Goal: Task Accomplishment & Management: Complete application form

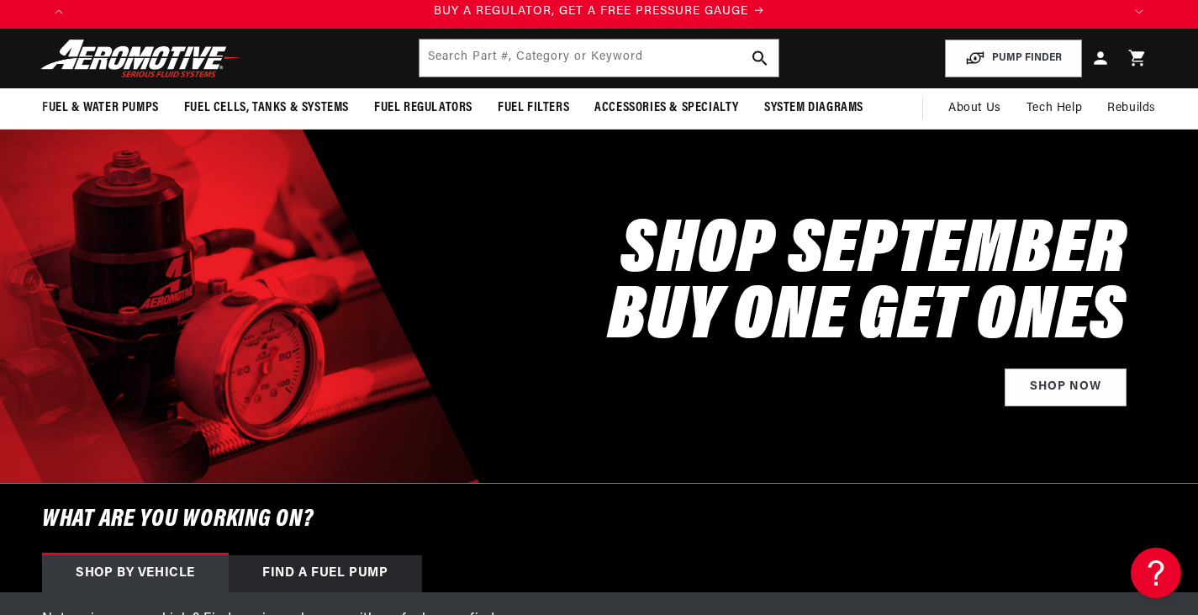
scroll to position [252, 0]
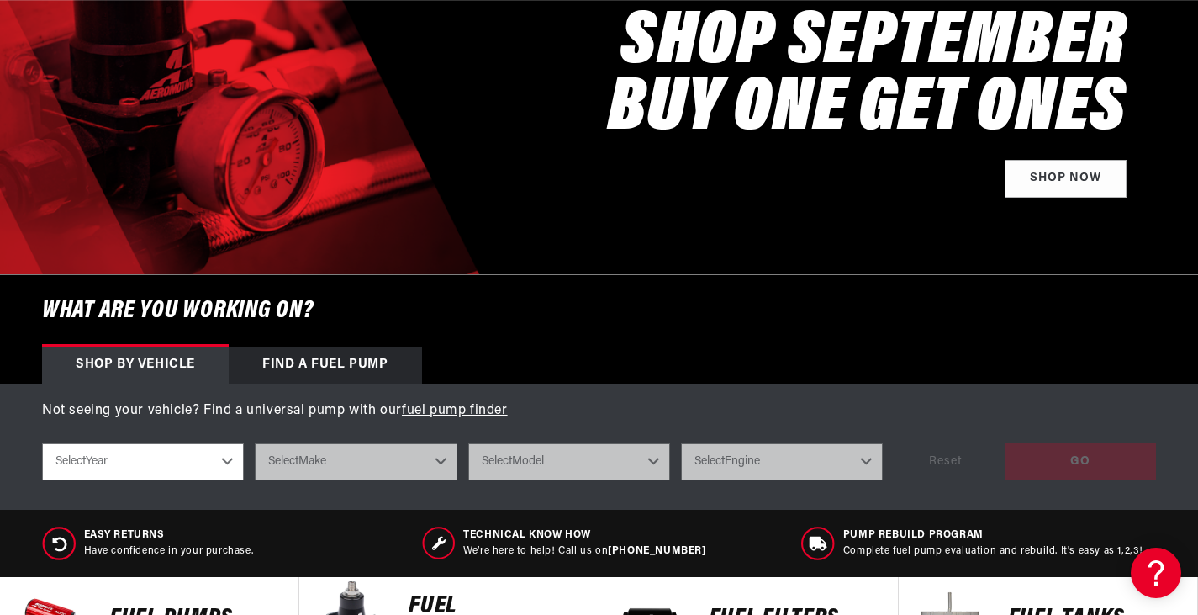
click at [343, 357] on div "Find a Fuel Pump" at bounding box center [325, 364] width 193 height 37
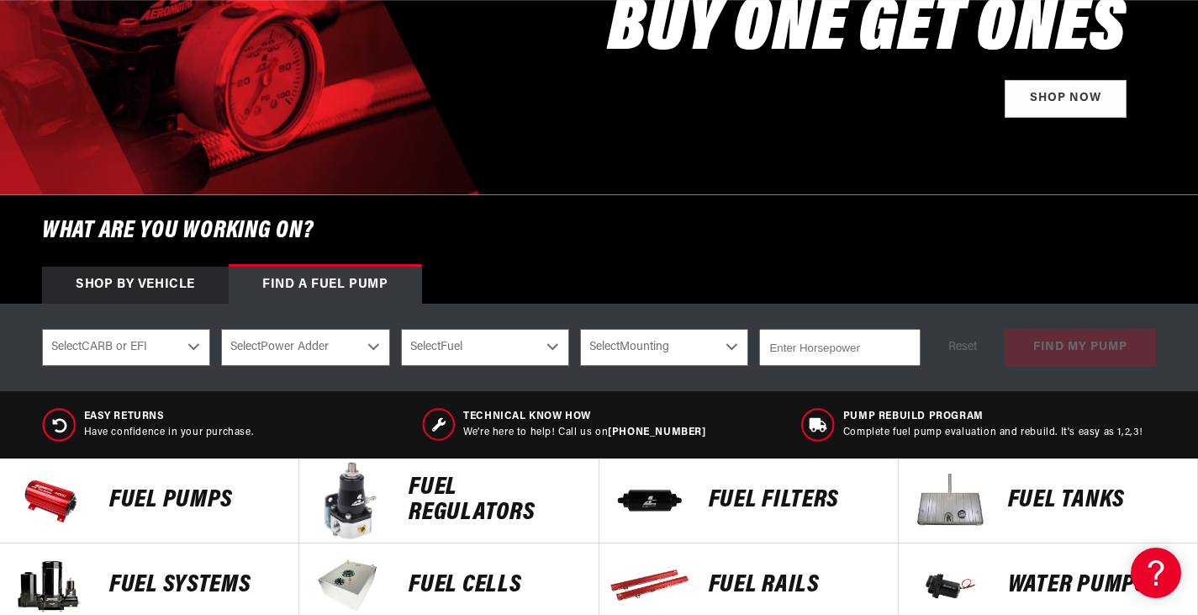
scroll to position [336, 0]
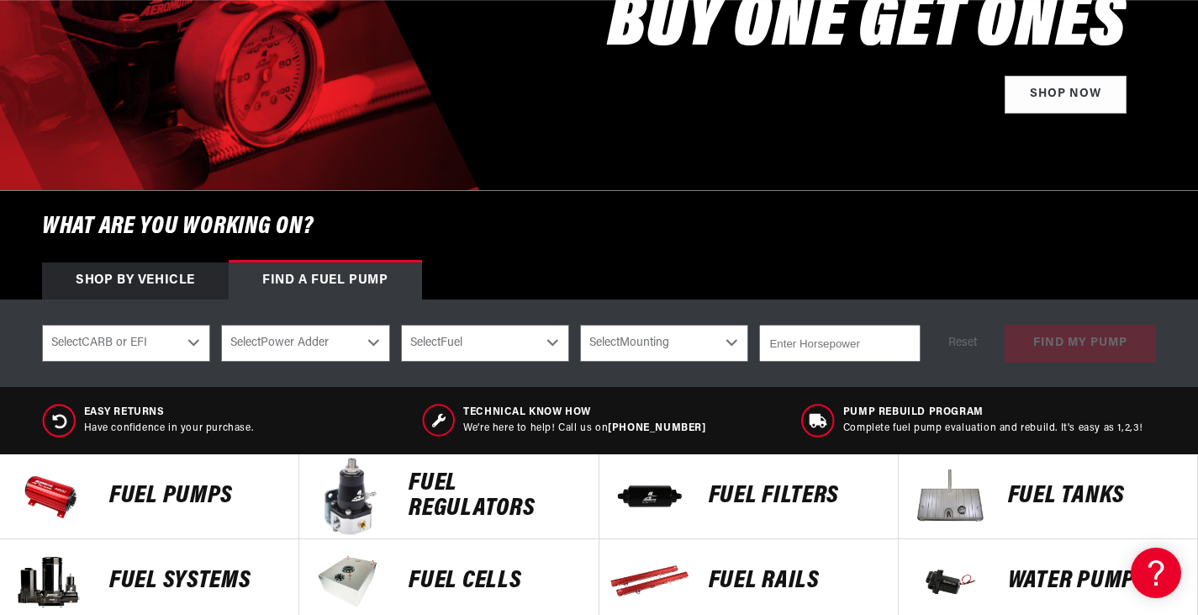
click at [187, 343] on select "Select CARB or EFI Carbureted Fuel Injected" at bounding box center [126, 342] width 168 height 37
select select "Carbureted"
click at [42, 324] on select "Select CARB or EFI Carbureted Fuel Injected" at bounding box center [126, 342] width 168 height 37
select select "Carbureted"
click at [367, 340] on select "Select Power Adder No - Naturally Aspirated Yes - Forced Induction" at bounding box center [305, 342] width 168 height 37
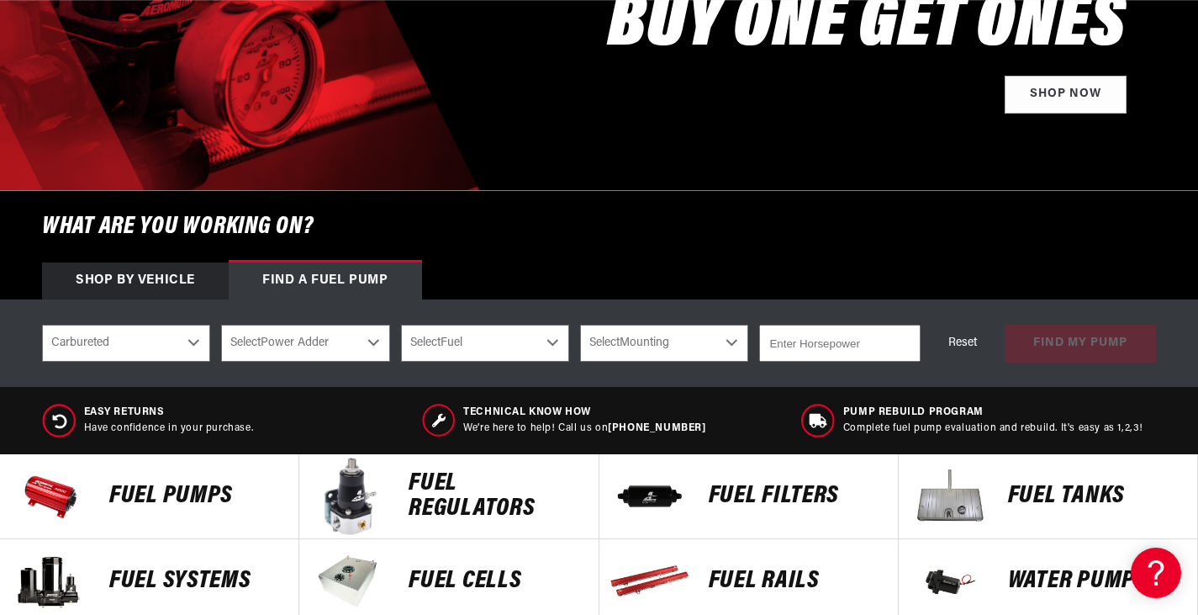
scroll to position [0, 2093]
select select "Yes-Forced-Induction"
click at [221, 324] on select "Select Power Adder No - Naturally Aspirated Yes - Forced Induction" at bounding box center [305, 342] width 168 height 37
select select "Yes-Forced-Induction"
click at [488, 345] on select "Select Fuel E85 Gas" at bounding box center [485, 342] width 168 height 37
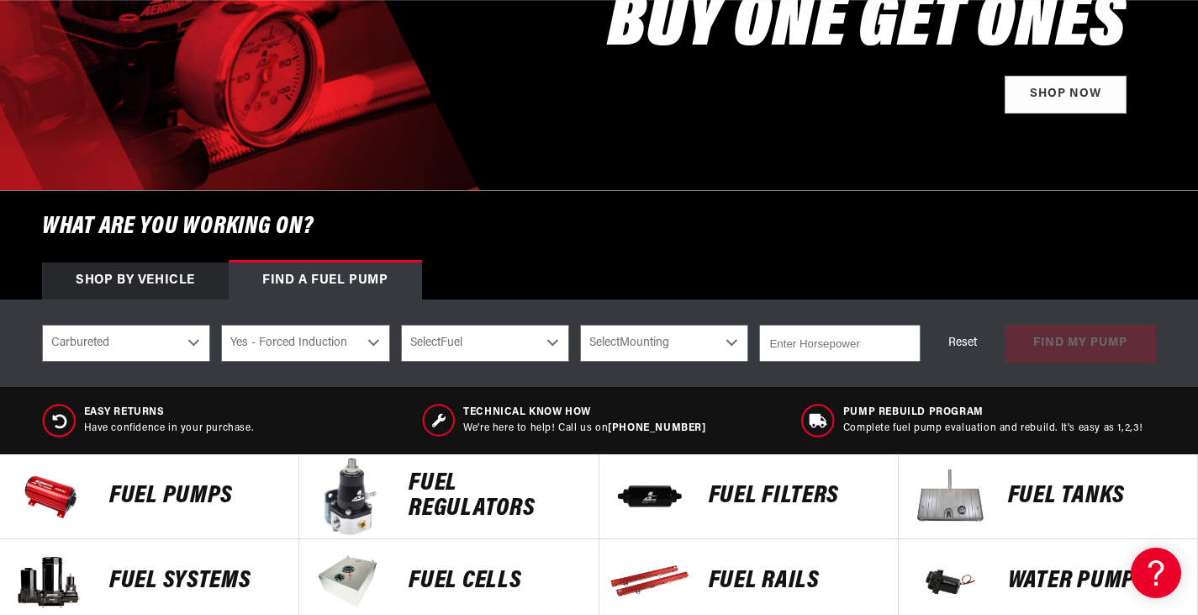
scroll to position [0, 3140]
select select "Gas"
click at [401, 324] on select "Select Fuel E85 Gas" at bounding box center [485, 342] width 168 height 37
select select "Gas"
click at [645, 350] on select "Select Mounting External In-Tank" at bounding box center [664, 342] width 168 height 37
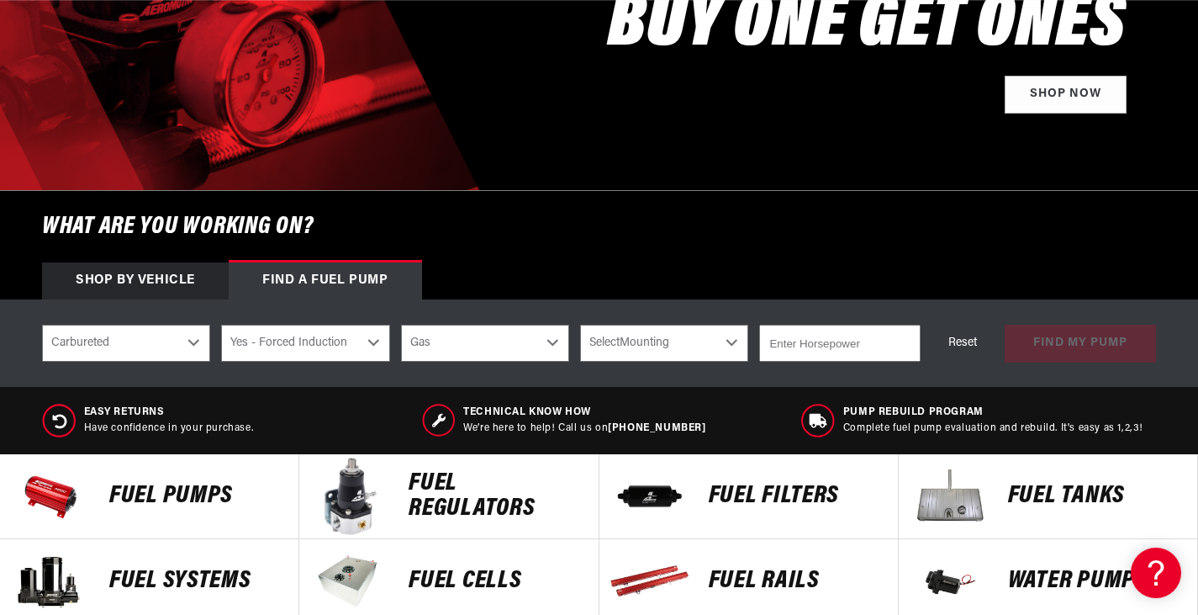
select select "External"
click at [580, 324] on select "Select Mounting External In-Tank" at bounding box center [664, 342] width 168 height 37
select select "External"
click at [821, 340] on input "number" at bounding box center [839, 342] width 161 height 37
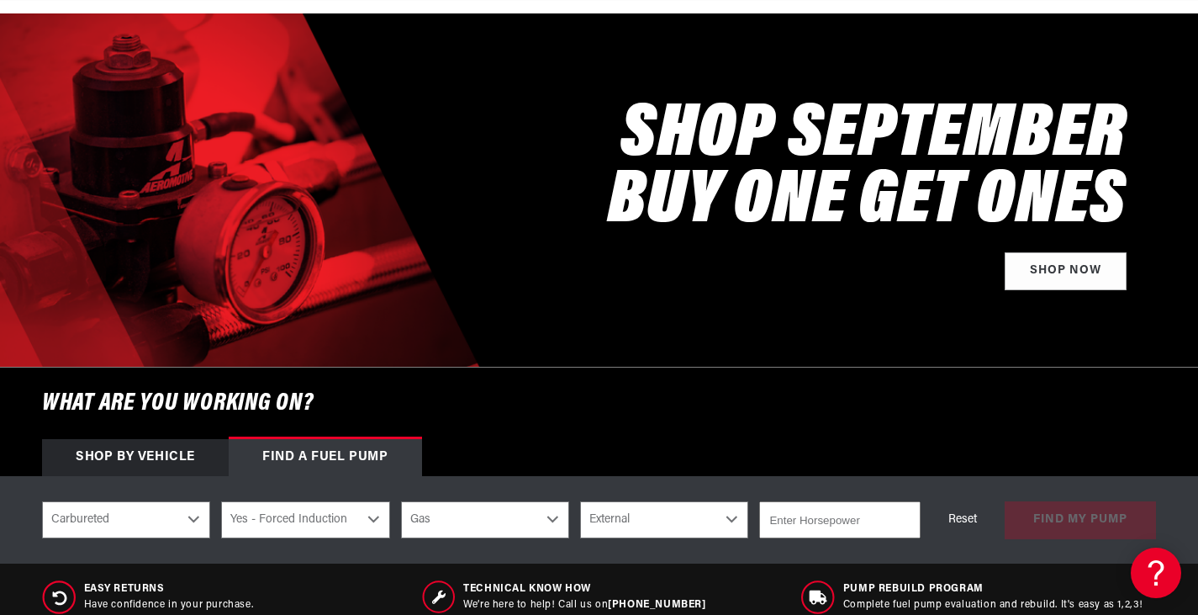
scroll to position [344, 0]
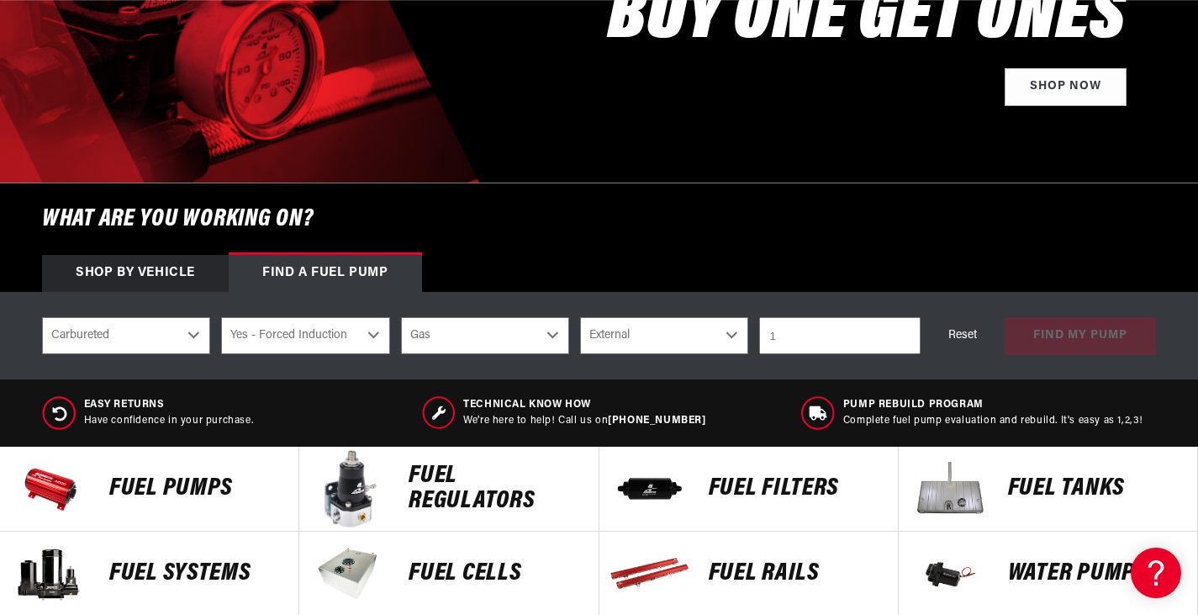
click at [904, 335] on input "1" at bounding box center [839, 335] width 161 height 37
click at [790, 340] on input "1" at bounding box center [839, 335] width 161 height 37
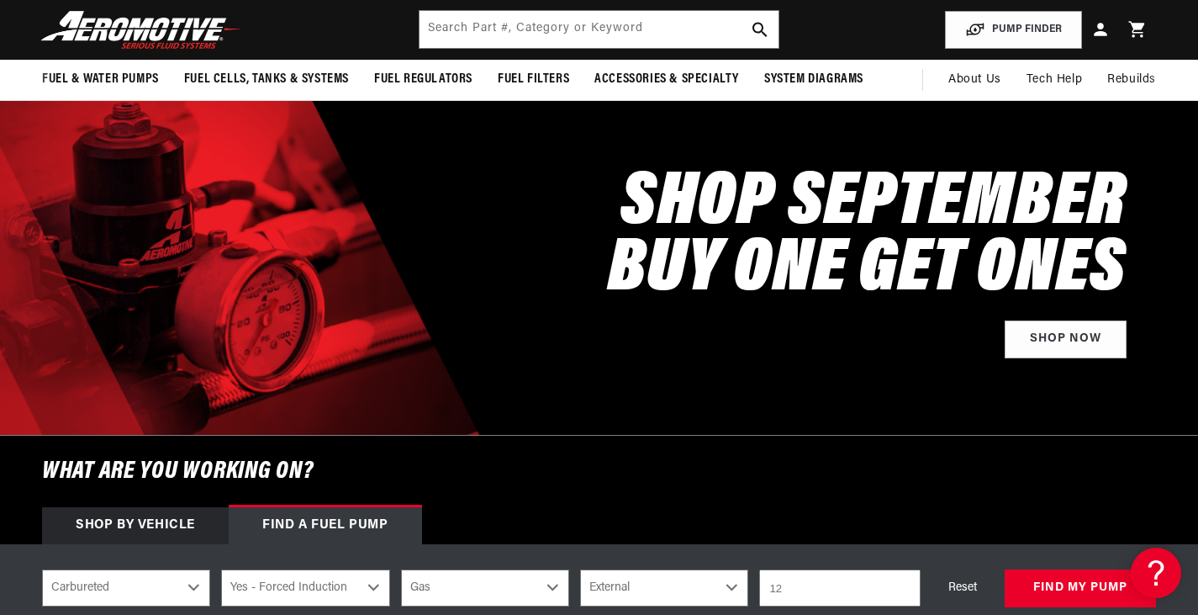
scroll to position [0, 1047]
type input "1200"
click at [1053, 587] on button "find my pump" at bounding box center [1080, 588] width 151 height 38
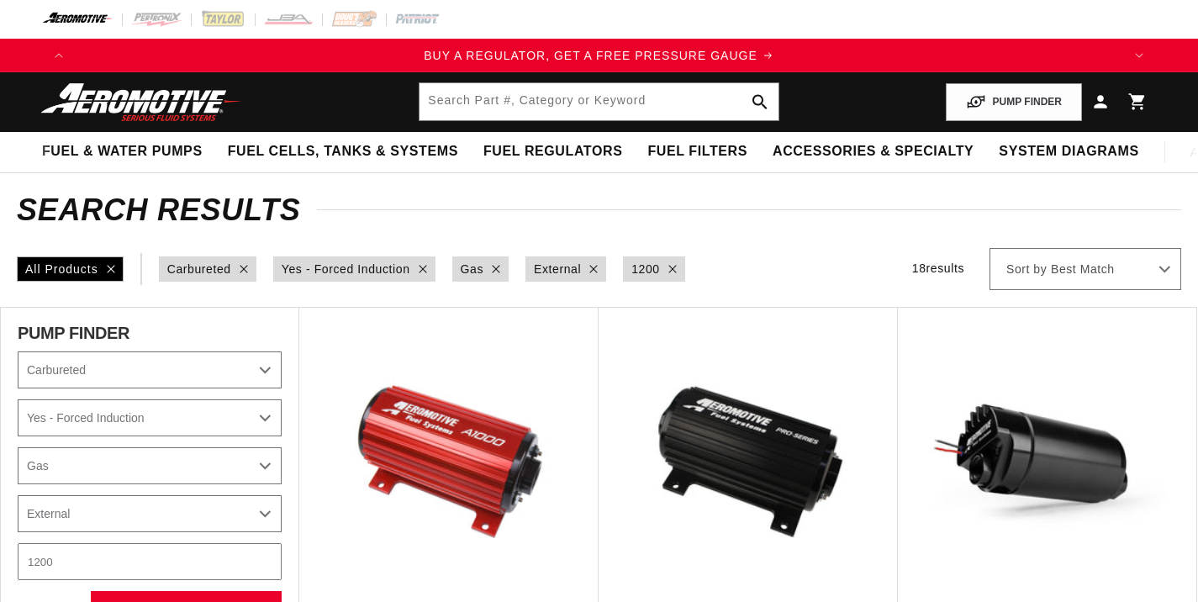
select select "Carbureted"
select select "Yes-Forced-Induction"
select select "Gas"
select select "External"
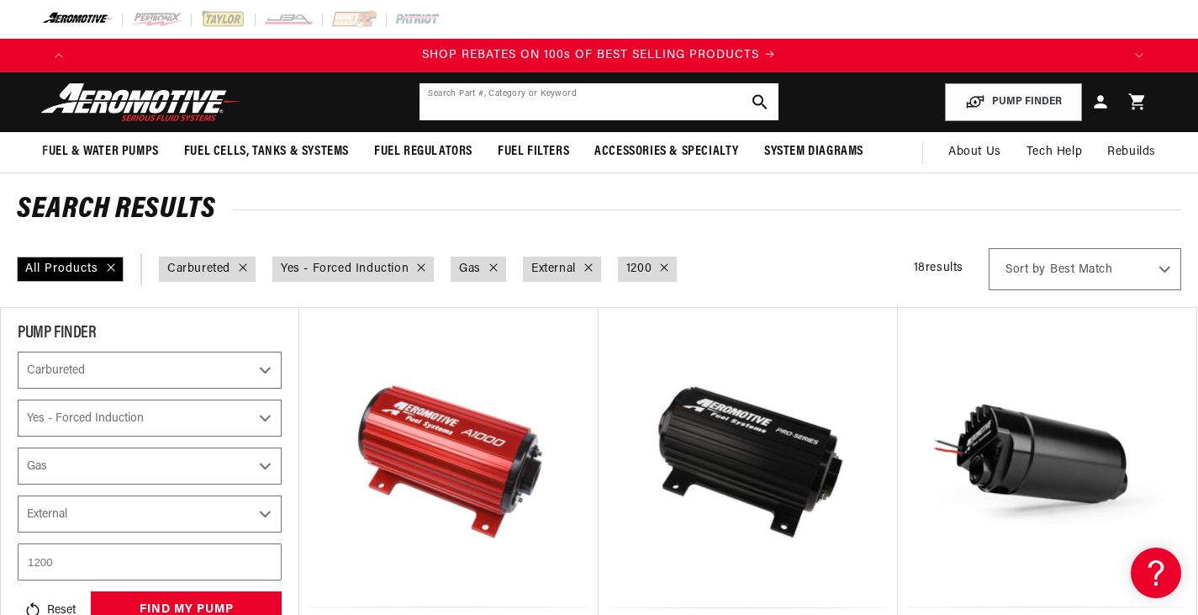
click at [531, 102] on input "text" at bounding box center [598, 101] width 358 height 37
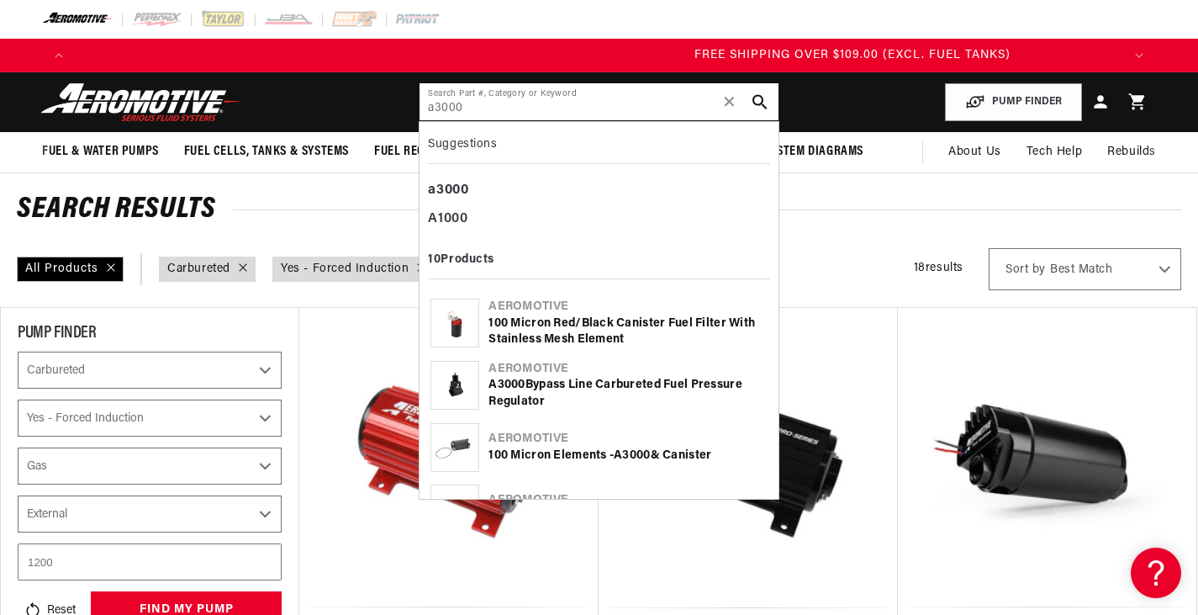
type input "a3000"
select select "CarbOrEFI"
select select "PowerAdder"
select select "Fuel"
select select "Mounting"
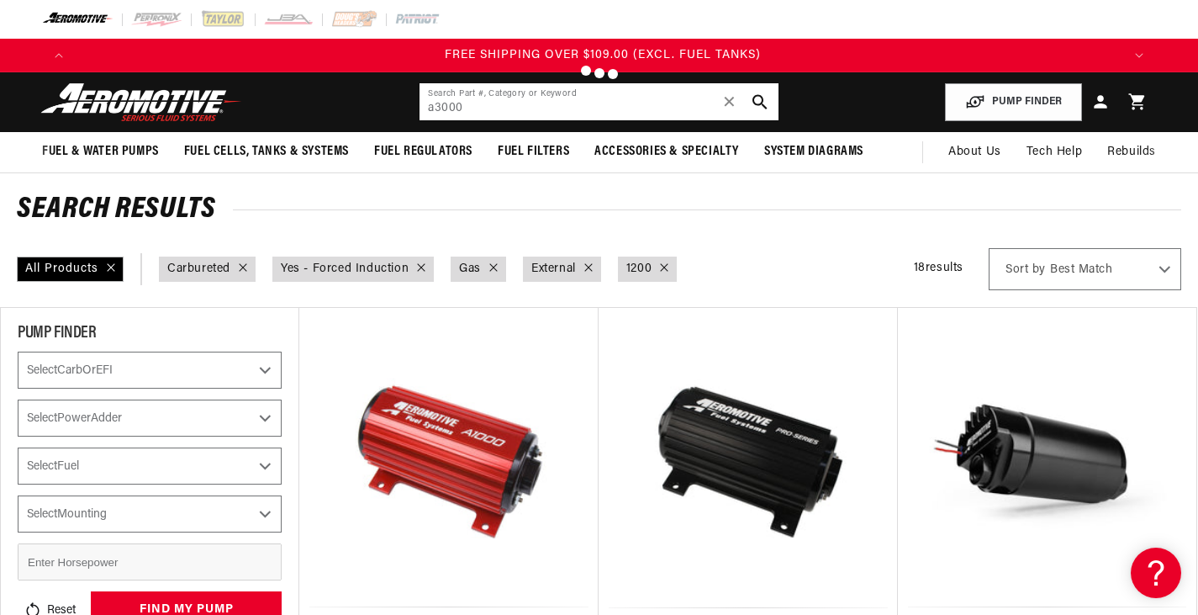
select select "CARB or EFI"
select select "Power Adder"
select select "Fuel"
select select "Mounting"
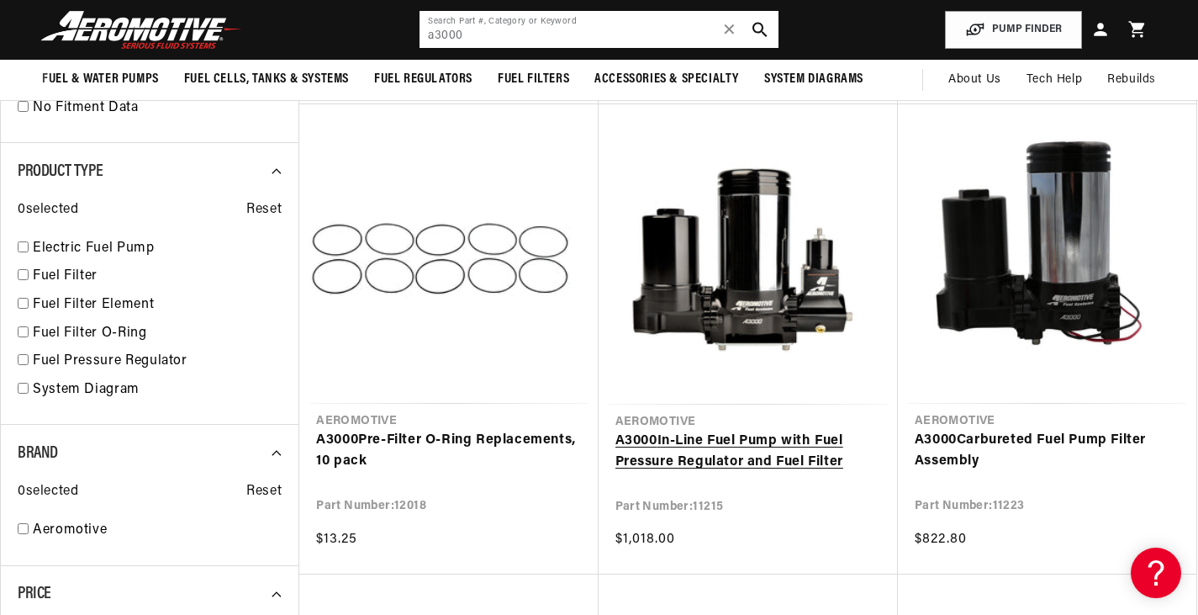
scroll to position [0, 1047]
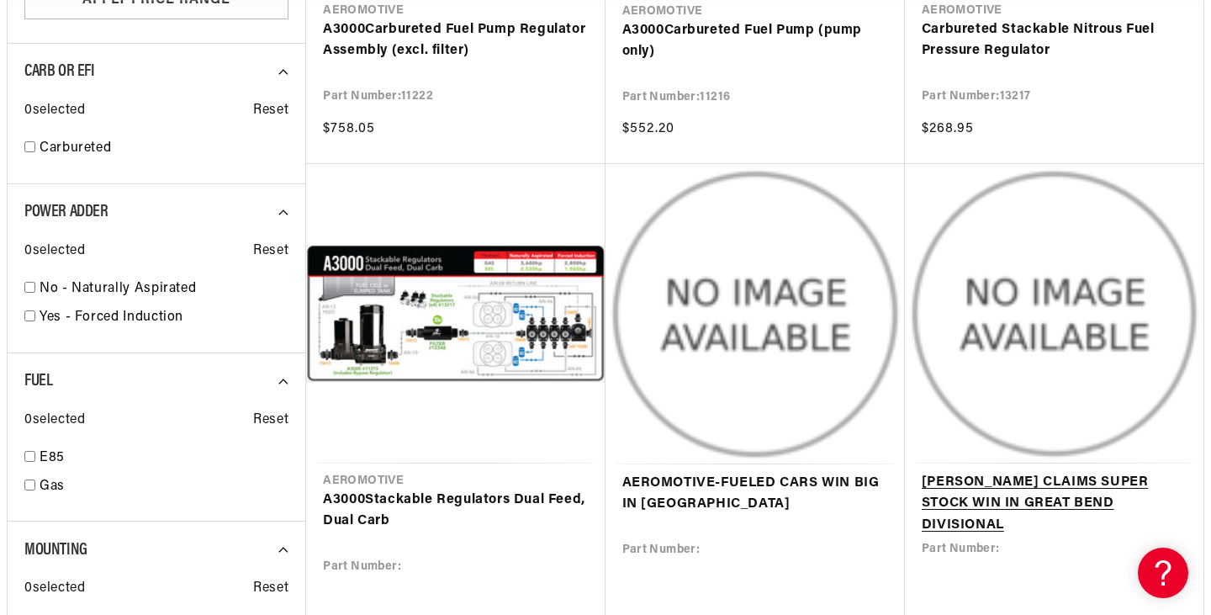
scroll to position [1681, 0]
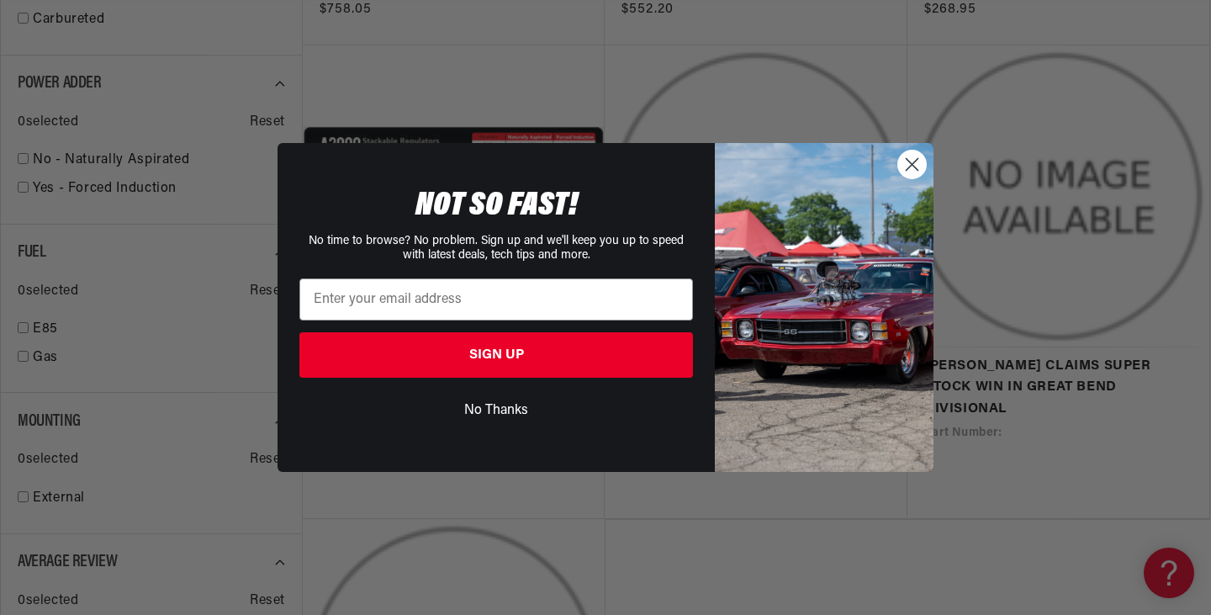
click at [907, 166] on circle "Close dialog" at bounding box center [912, 164] width 28 height 28
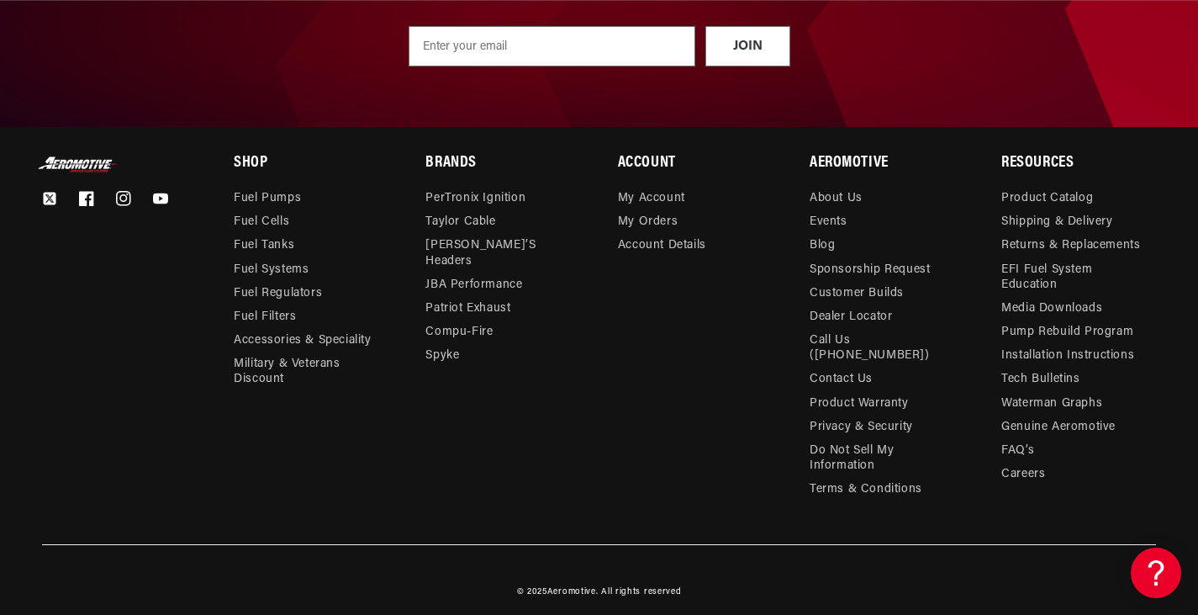
scroll to position [0, 2093]
click at [1105, 333] on link "Pump Rebuild Program" at bounding box center [1067, 332] width 132 height 24
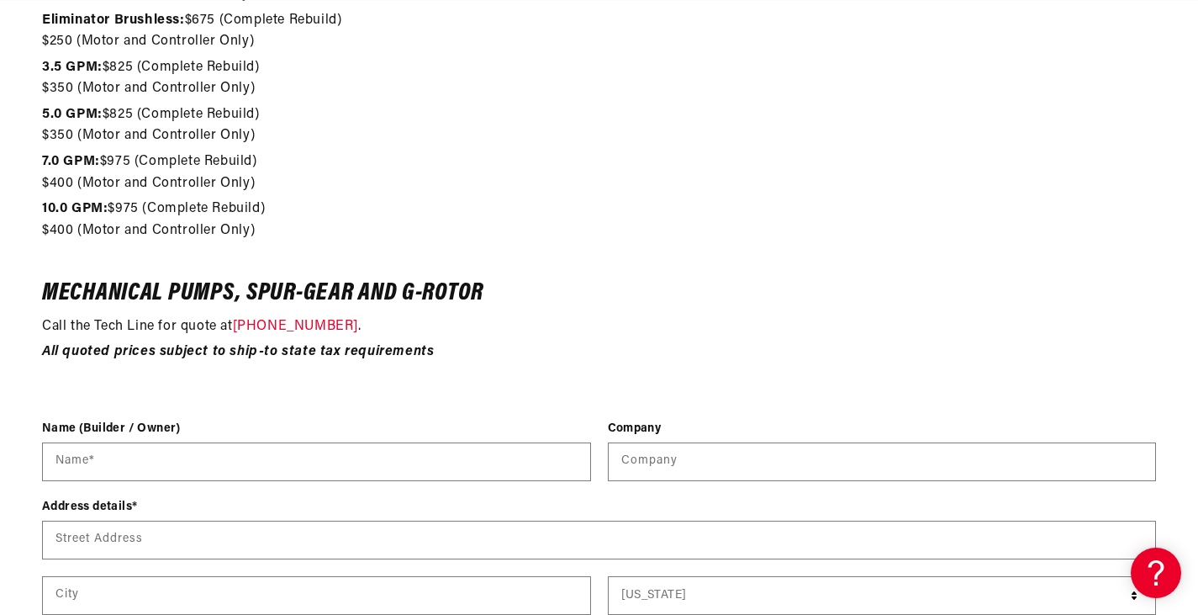
scroll to position [2018, 0]
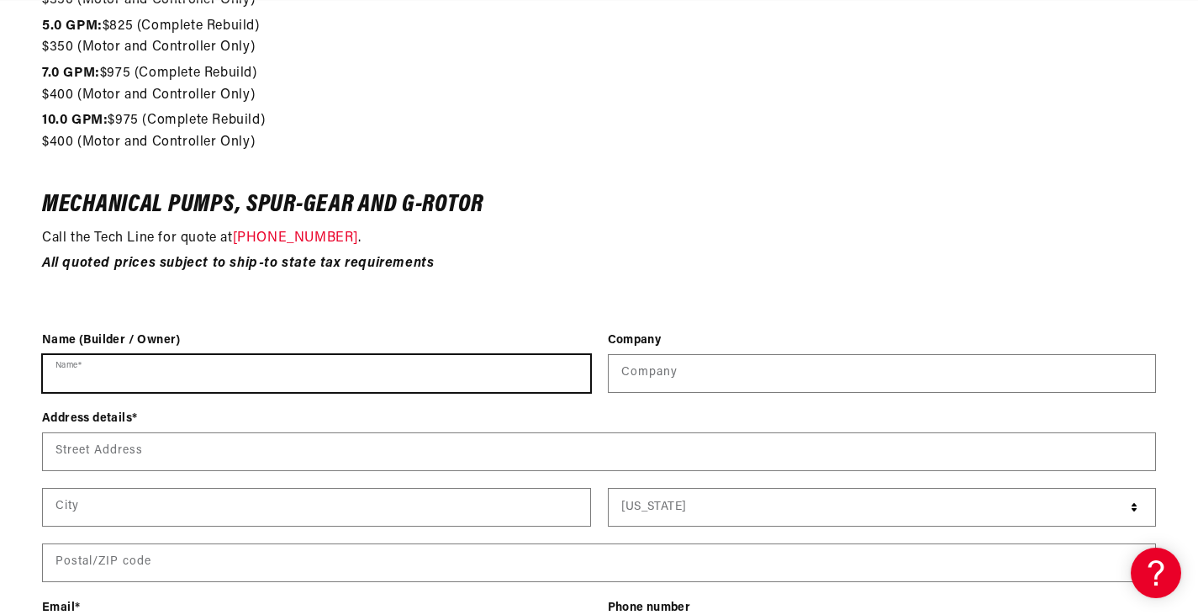
click at [359, 372] on input "Name *" at bounding box center [316, 373] width 547 height 37
type input "[PERSON_NAME]"
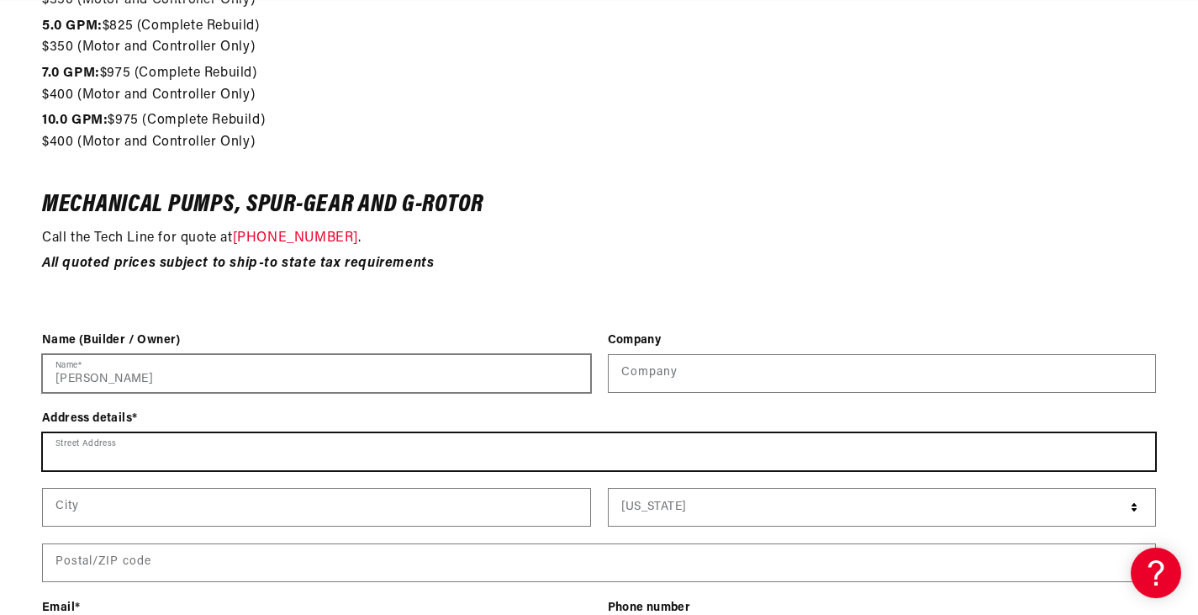
scroll to position [0, 0]
type input "[STREET_ADDRESS][PERSON_NAME]"
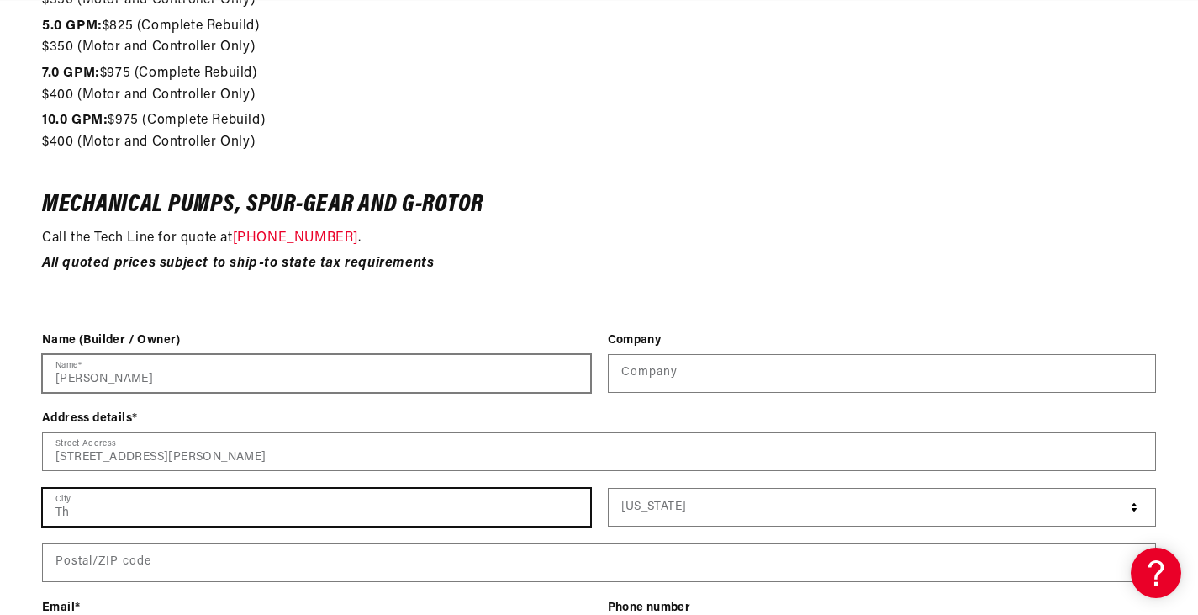
type input "T"
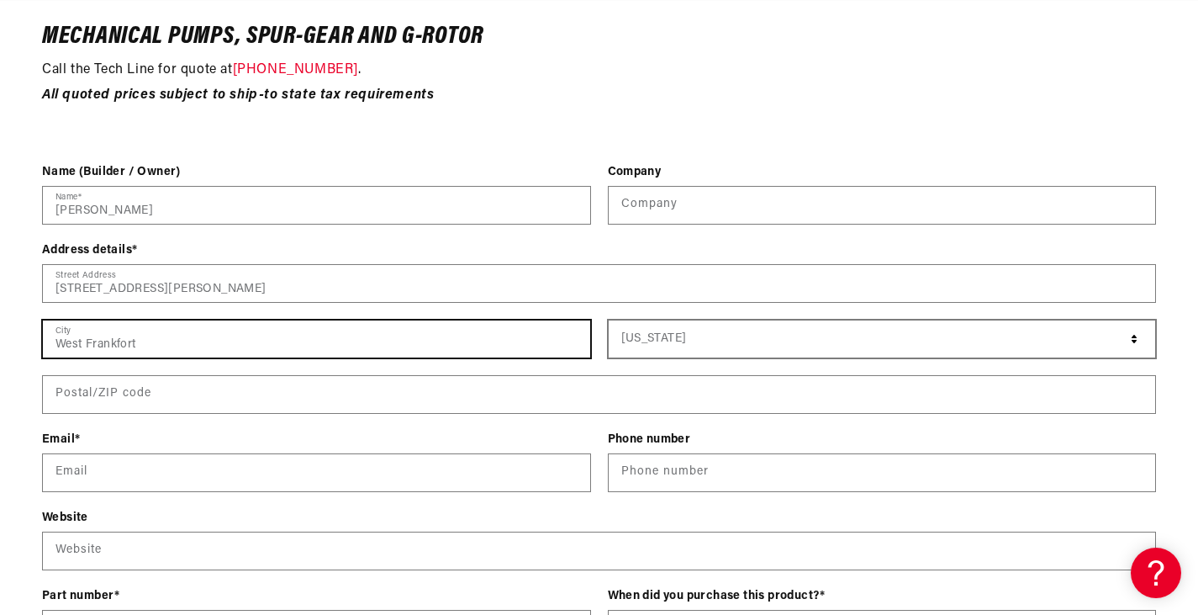
type input "West Frankfort"
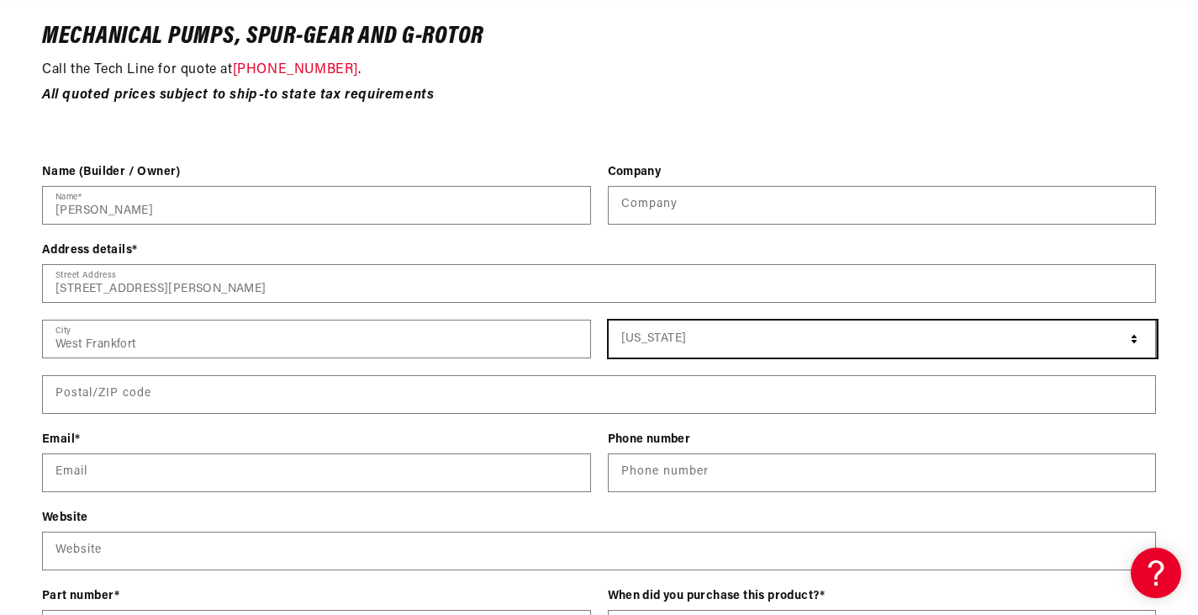
click at [790, 338] on select "[US_STATE] [US_STATE] [US_STATE] [US_STATE] [US_STATE] Armed Forces Americas Ar…" at bounding box center [883, 338] width 549 height 37
select select "[US_STATE]"
click at [609, 320] on select "[US_STATE] [US_STATE] [US_STATE] [US_STATE] [US_STATE] Armed Forces Americas Ar…" at bounding box center [883, 338] width 549 height 37
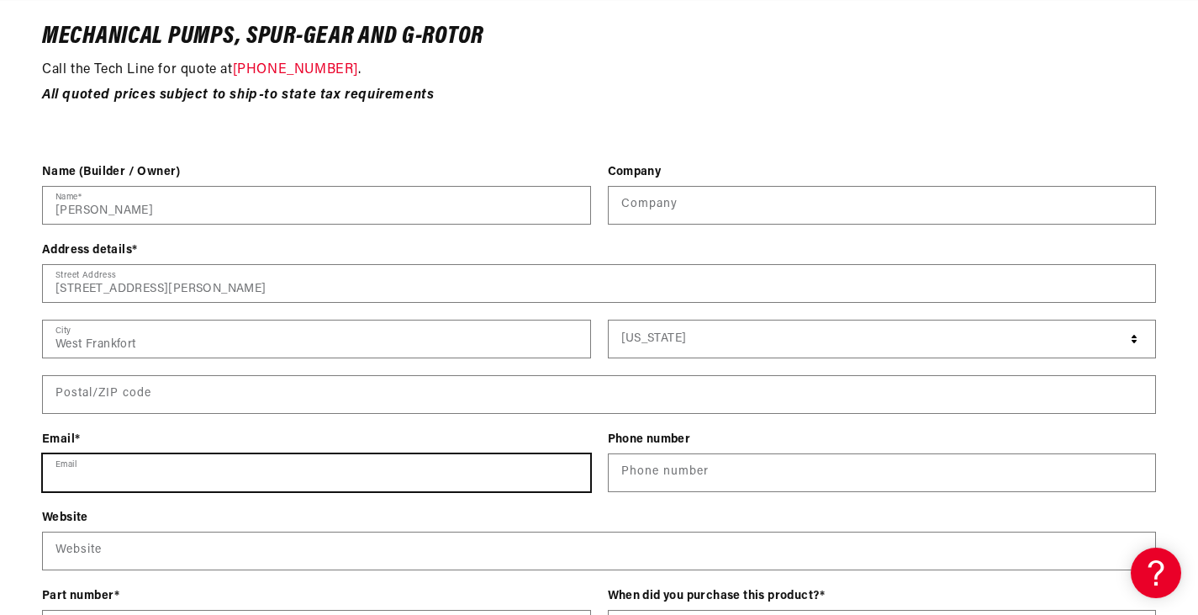
click at [262, 482] on input "Email" at bounding box center [316, 472] width 547 height 37
type input "[EMAIL_ADDRESS][DOMAIN_NAME]"
type input "[GEOGRAPHIC_DATA]"
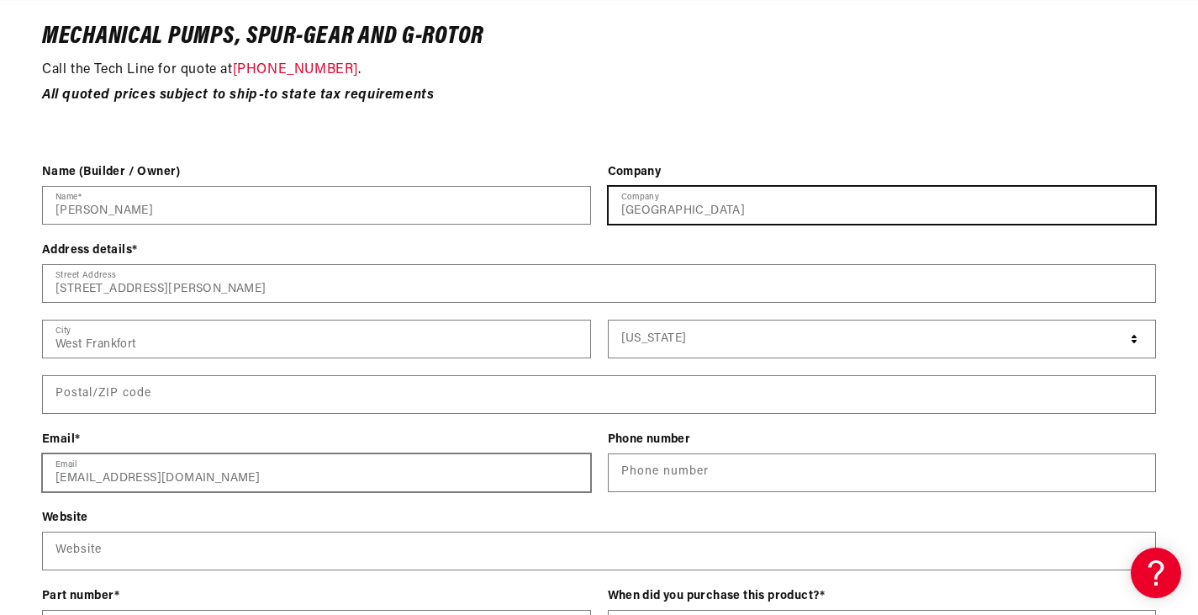
type input "62890"
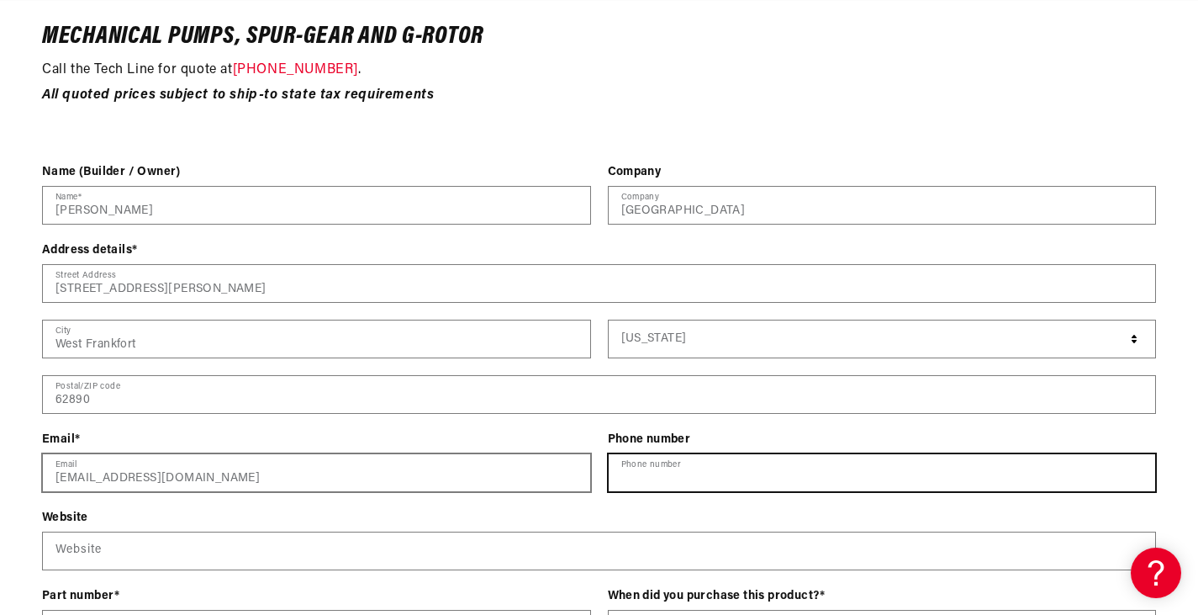
type input "16188891542"
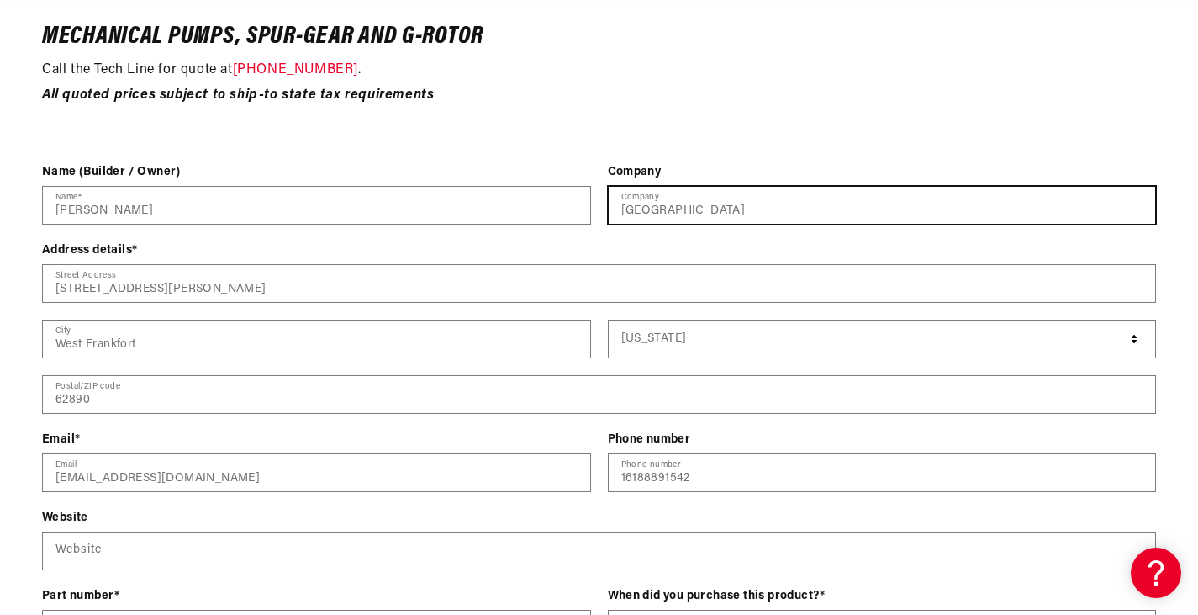
drag, startPoint x: 628, startPoint y: 198, endPoint x: 592, endPoint y: 194, distance: 36.4
click at [597, 196] on div "Name (Builder / Owner) [PERSON_NAME] Name * Company Lincoln Elementary School C…" at bounding box center [599, 202] width 1114 height 78
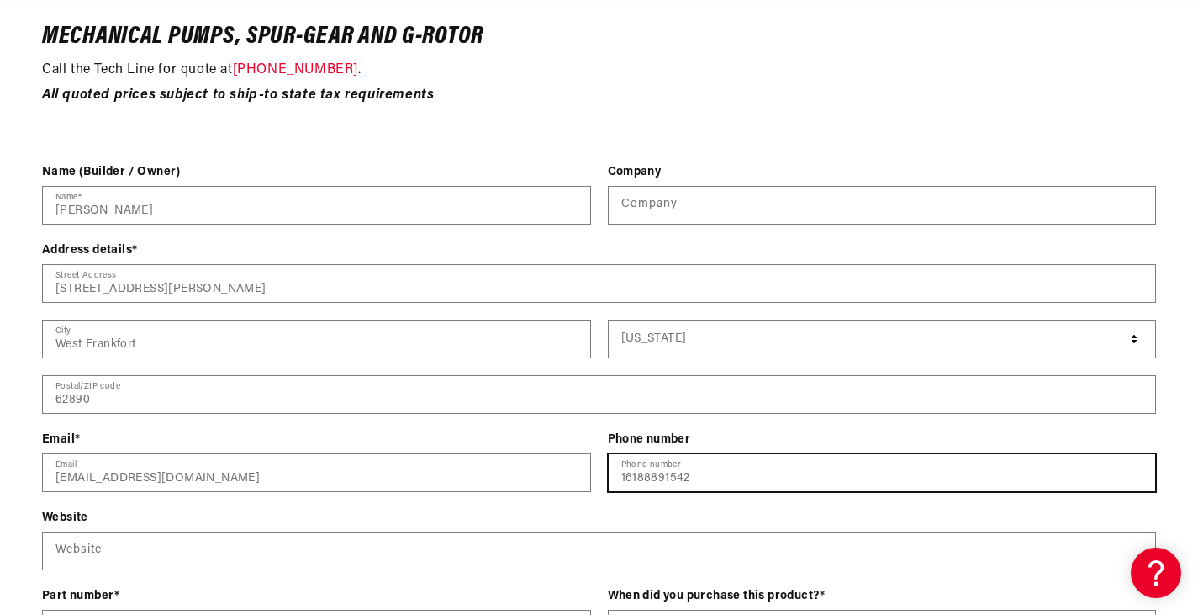
drag, startPoint x: 711, startPoint y: 473, endPoint x: 601, endPoint y: 462, distance: 110.7
click at [601, 462] on div "Email * [EMAIL_ADDRESS][DOMAIN_NAME] Email Phone number 16188891542 Phone number" at bounding box center [599, 469] width 1114 height 78
click at [736, 470] on input "16188891542" at bounding box center [882, 472] width 547 height 37
drag, startPoint x: 697, startPoint y: 480, endPoint x: 569, endPoint y: 447, distance: 131.9
click at [569, 447] on div "Email * [EMAIL_ADDRESS][DOMAIN_NAME] Email Phone number 16188891542 Phone number" at bounding box center [599, 469] width 1114 height 78
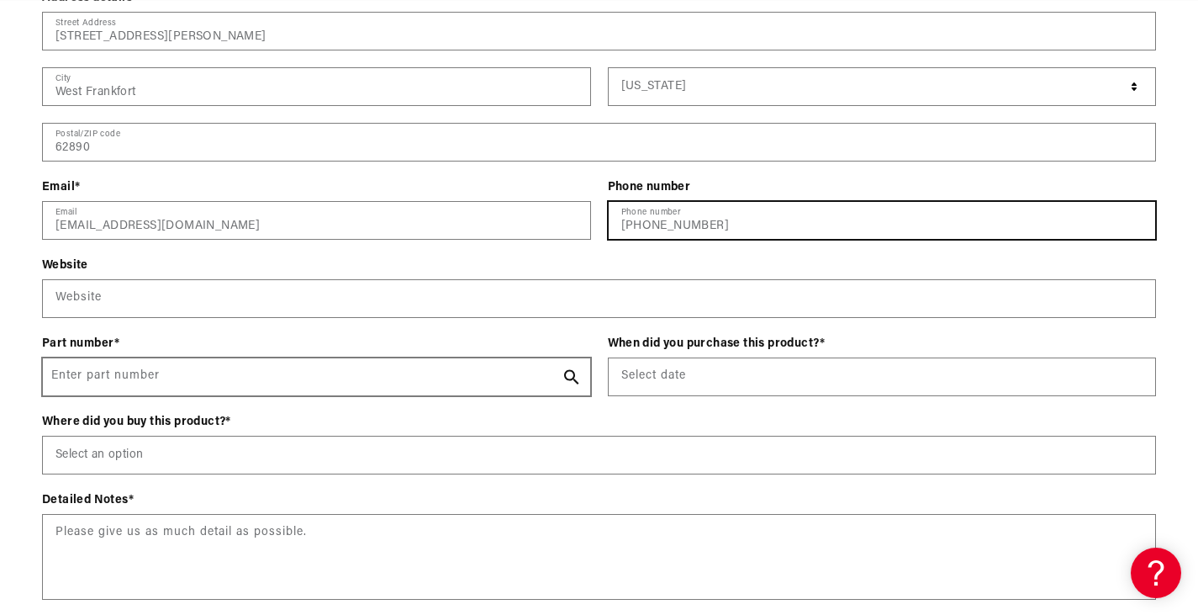
type input "[PHONE_NUMBER]"
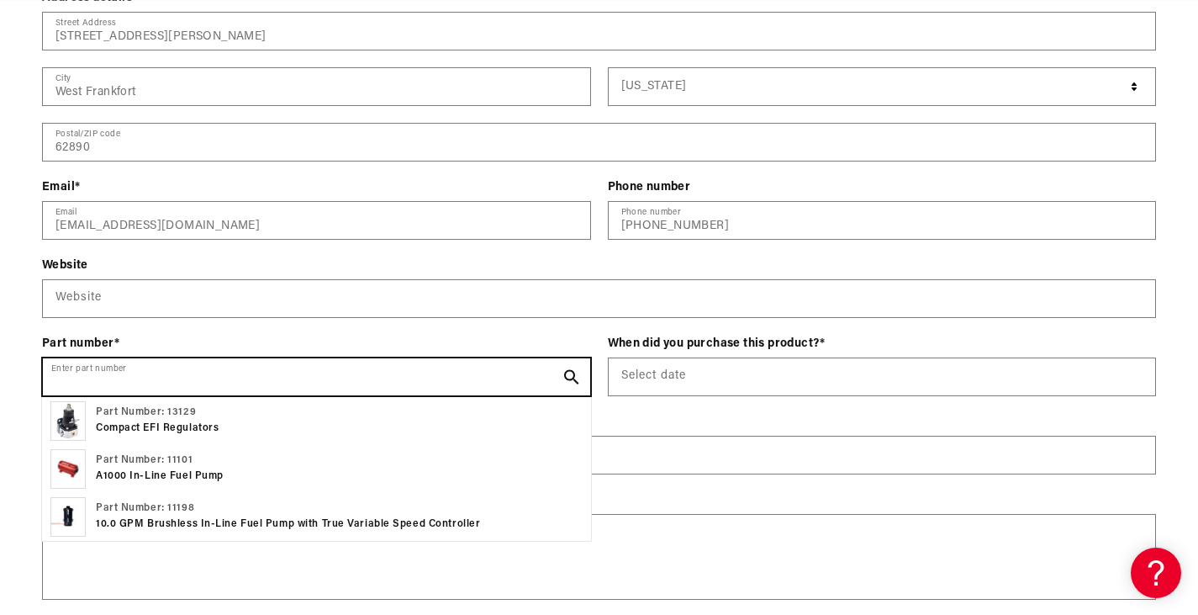
click at [198, 377] on input "Enter part number" at bounding box center [316, 376] width 547 height 37
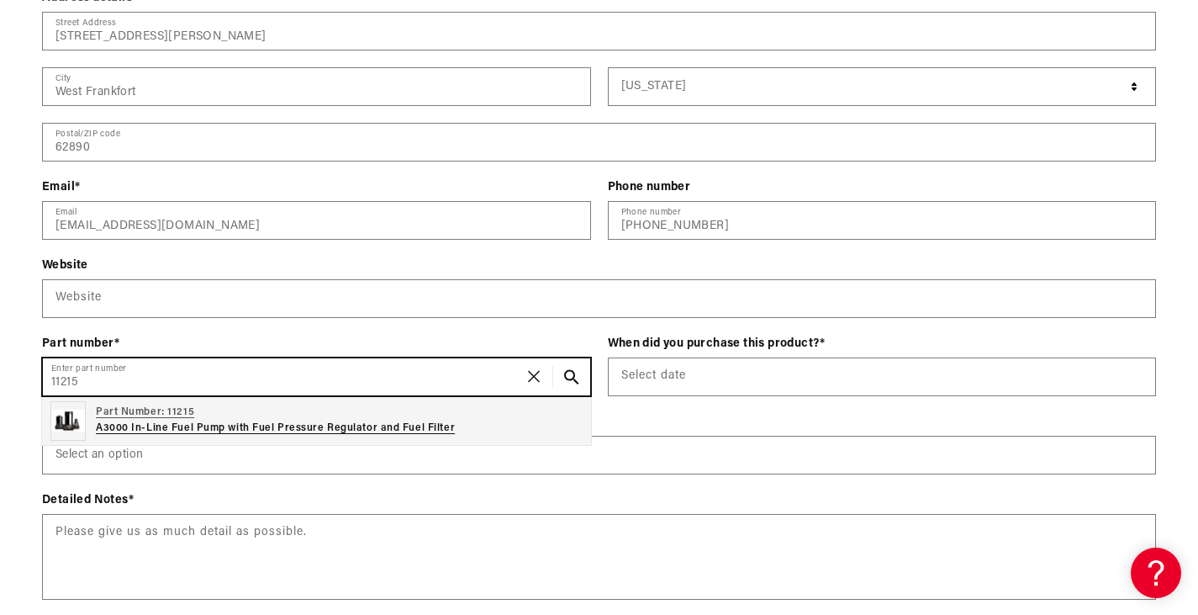
type input "11215"
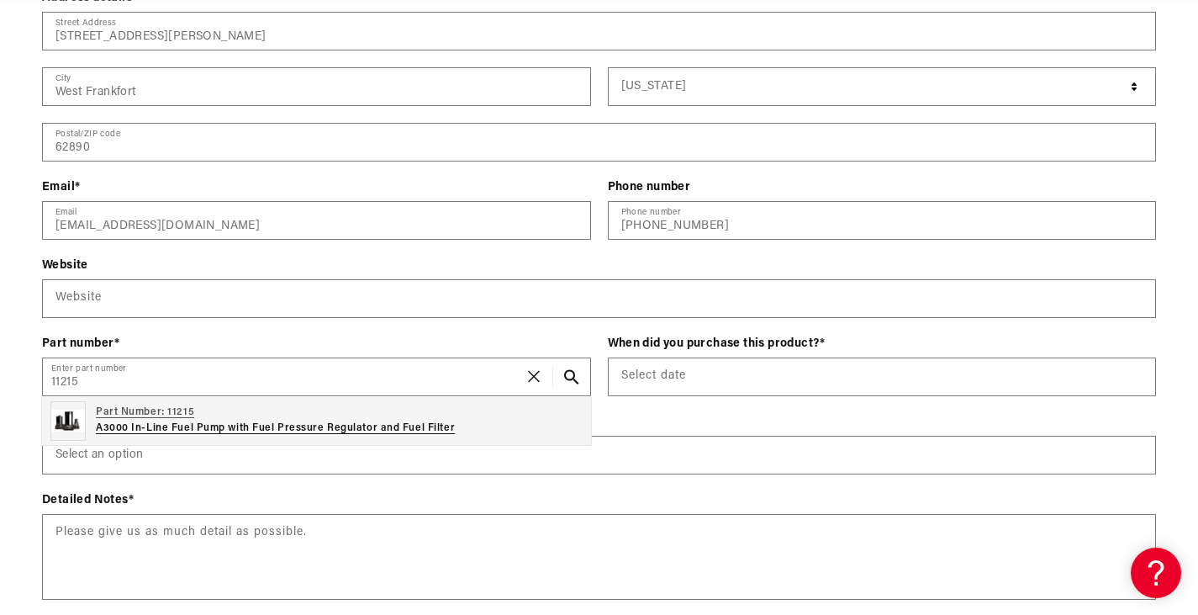
click at [237, 440] on div "Part Number: 11215 A3000 In-Line Fuel Pump with Fuel Pressure Regulator and Fue…" at bounding box center [275, 421] width 359 height 40
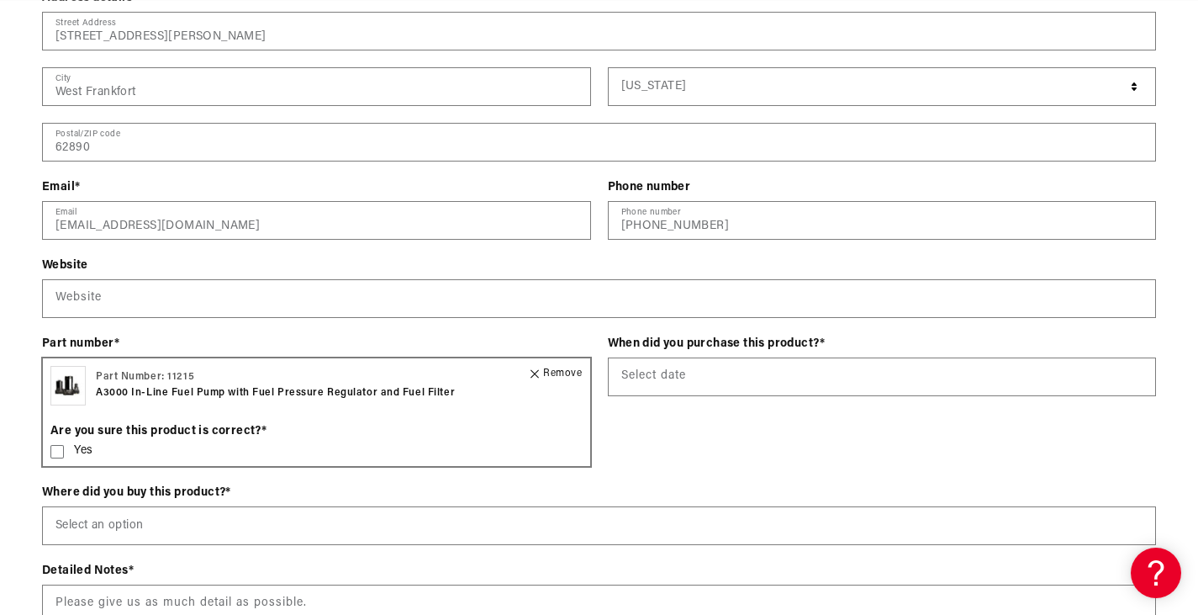
scroll to position [0, 0]
click at [60, 449] on icon at bounding box center [56, 451] width 13 height 13
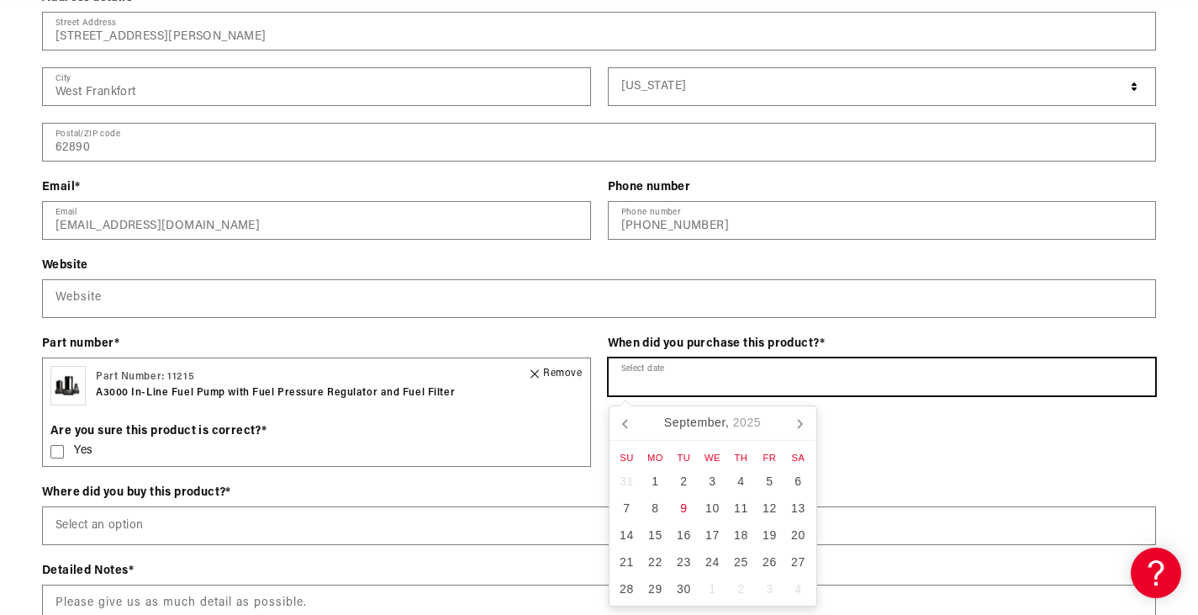
click at [682, 381] on input "text" at bounding box center [882, 376] width 547 height 37
type input "I"
type input "[DATE]"
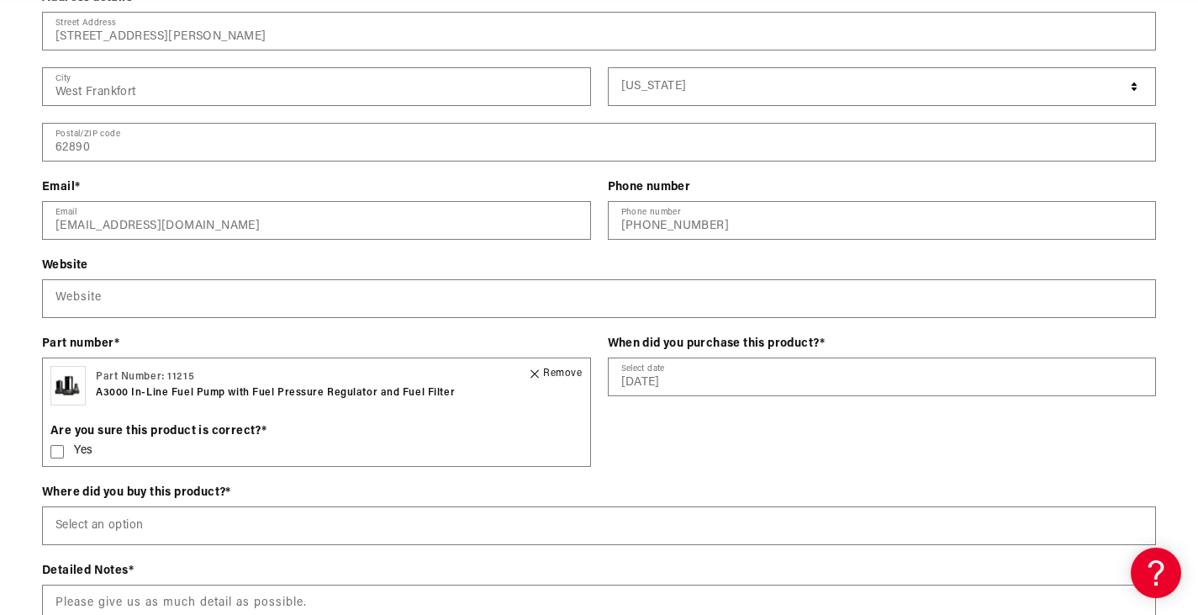
click at [899, 438] on div "When did you purchase this product? * [DATE] Select date" at bounding box center [882, 409] width 549 height 149
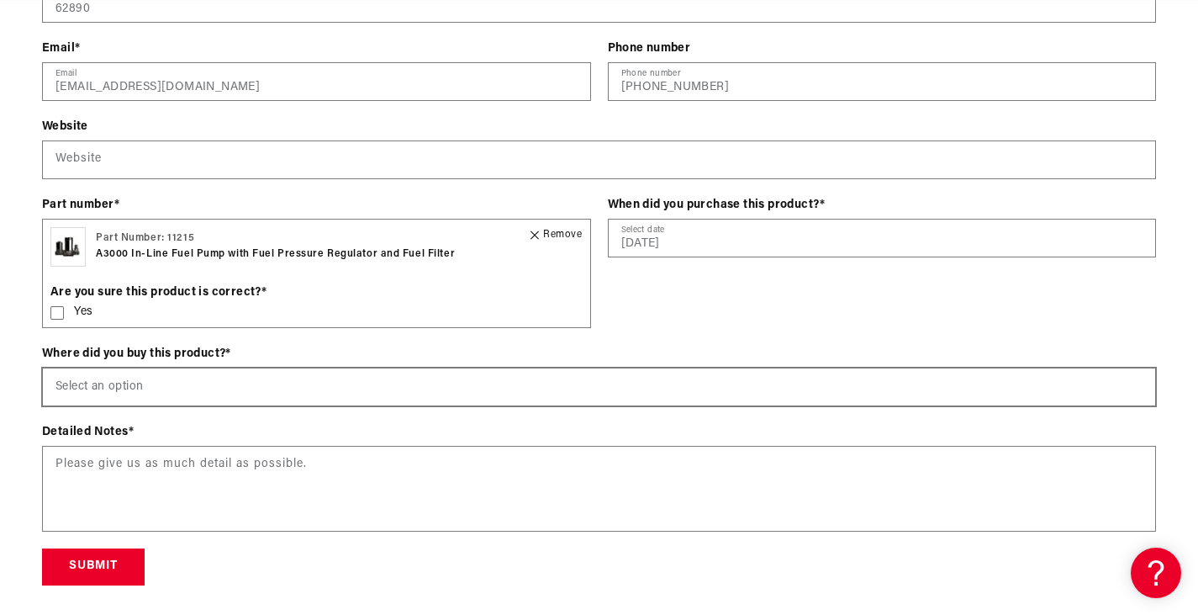
scroll to position [2606, 0]
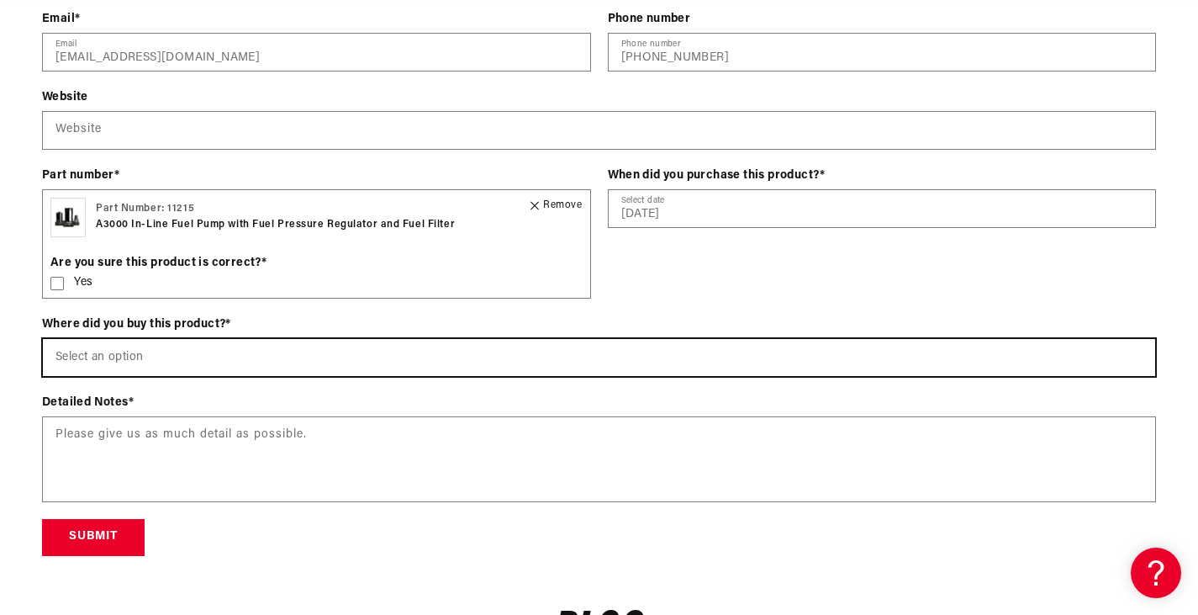
click at [266, 358] on select "Select an option [DOMAIN_NAME] Wholesale Dealer (e.g., Summit, JEGS, etc.) Amaz…" at bounding box center [599, 357] width 1112 height 37
select select "[DOMAIN_NAME]"
click at [43, 339] on select "Select an option [DOMAIN_NAME] Wholesale Dealer (e.g., Summit, JEGS, etc.) Amaz…" at bounding box center [599, 357] width 1112 height 37
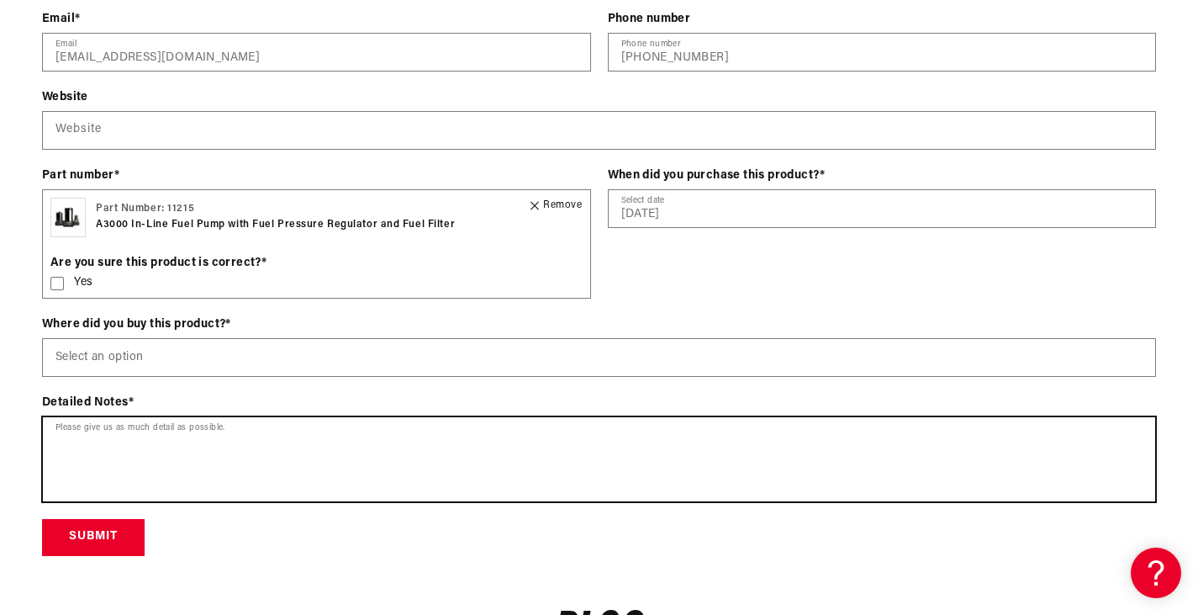
click at [204, 444] on textarea at bounding box center [599, 459] width 1112 height 84
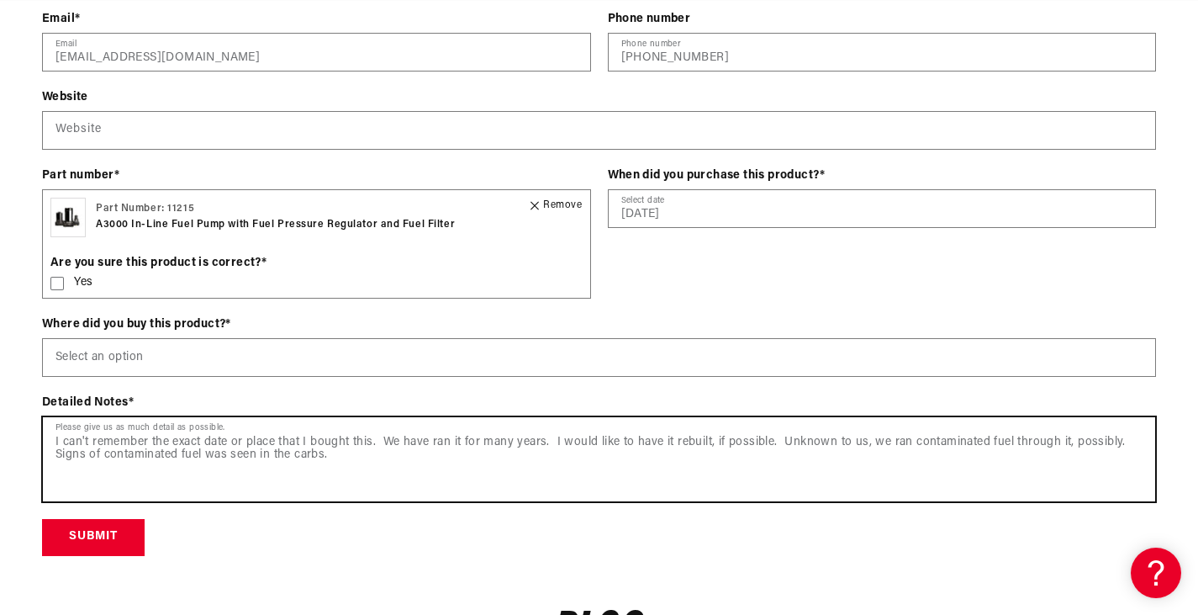
type textarea "I can't remember the exact date or place that I bought this. We have ran it for…"
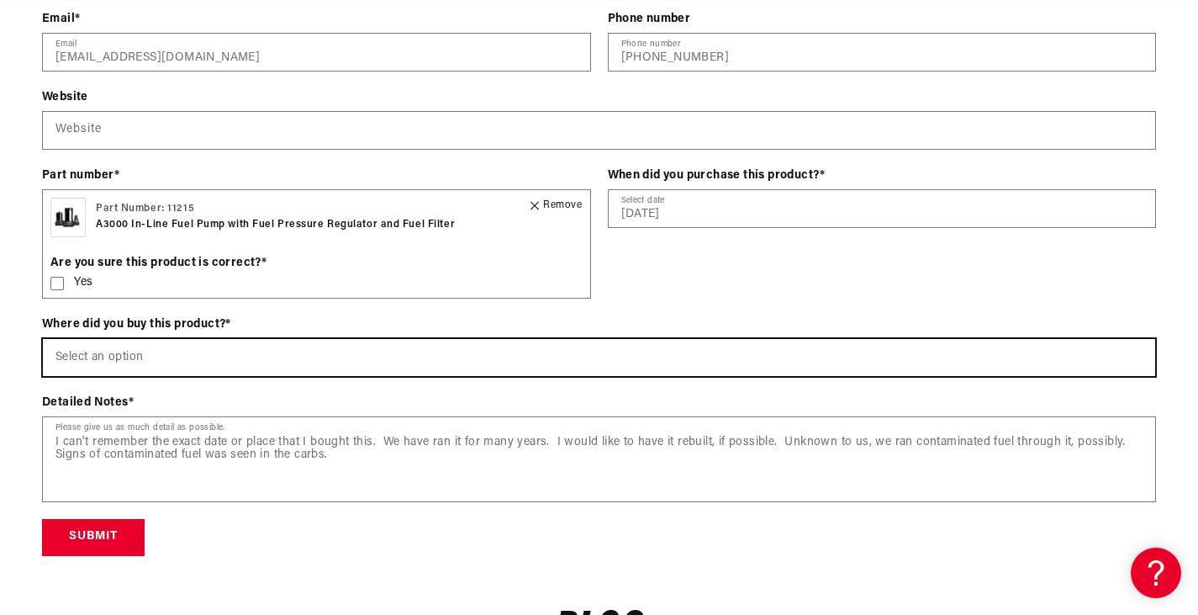
click at [187, 353] on select "Select an option [DOMAIN_NAME] Wholesale Dealer (e.g., Summit, JEGS, etc.) Amaz…" at bounding box center [599, 357] width 1112 height 37
click at [43, 339] on select "Select an option [DOMAIN_NAME] Wholesale Dealer (e.g., Summit, JEGS, etc.) Amaz…" at bounding box center [599, 357] width 1112 height 37
click at [314, 354] on select "Select an option [DOMAIN_NAME] Wholesale Dealer (e.g., Summit, JEGS, etc.) Amaz…" at bounding box center [599, 357] width 1112 height 37
select select "[DOMAIN_NAME]"
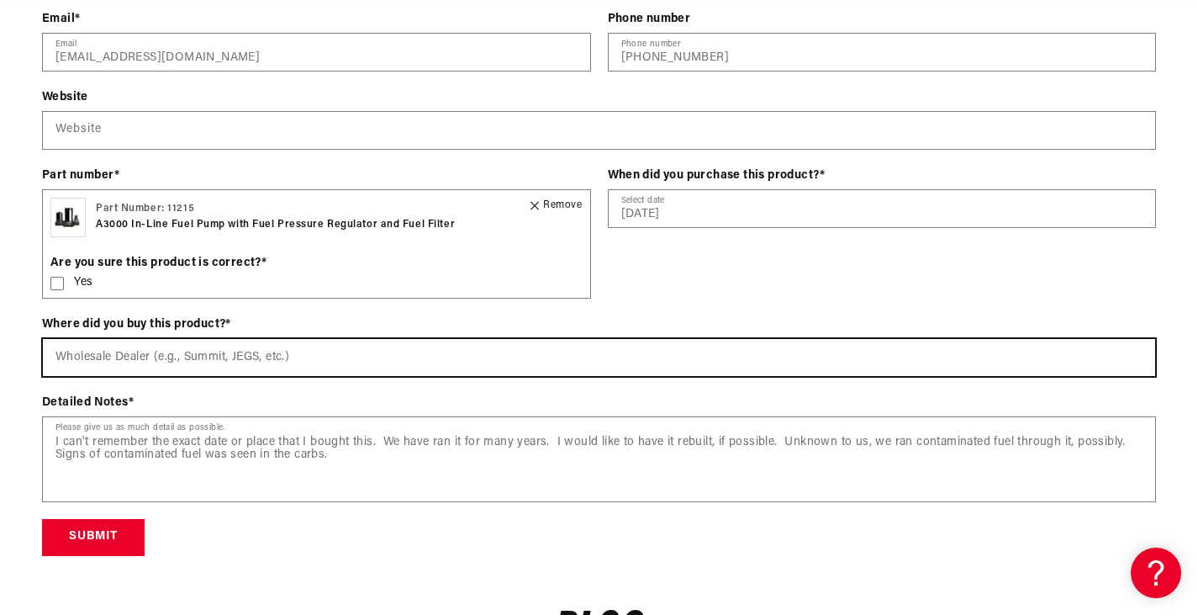
click at [43, 339] on select "Select an option [DOMAIN_NAME] Wholesale Dealer (e.g., Summit, JEGS, etc.) Amaz…" at bounding box center [599, 357] width 1112 height 37
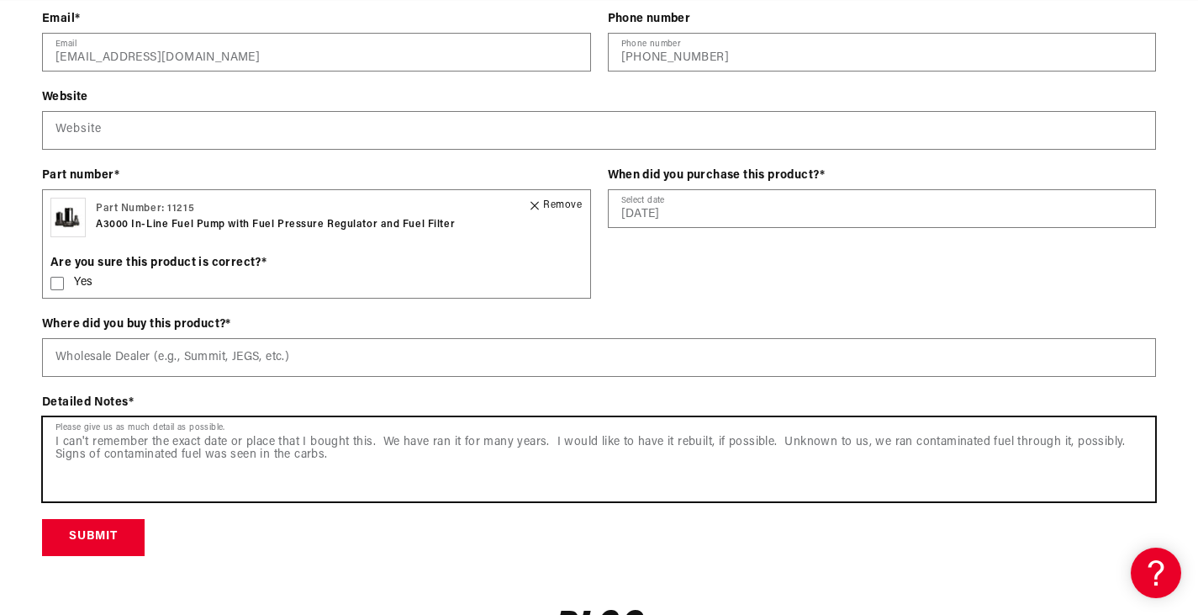
click at [376, 467] on textarea "I can't remember the exact date or place that I bought this. We have ran it for…" at bounding box center [599, 459] width 1112 height 84
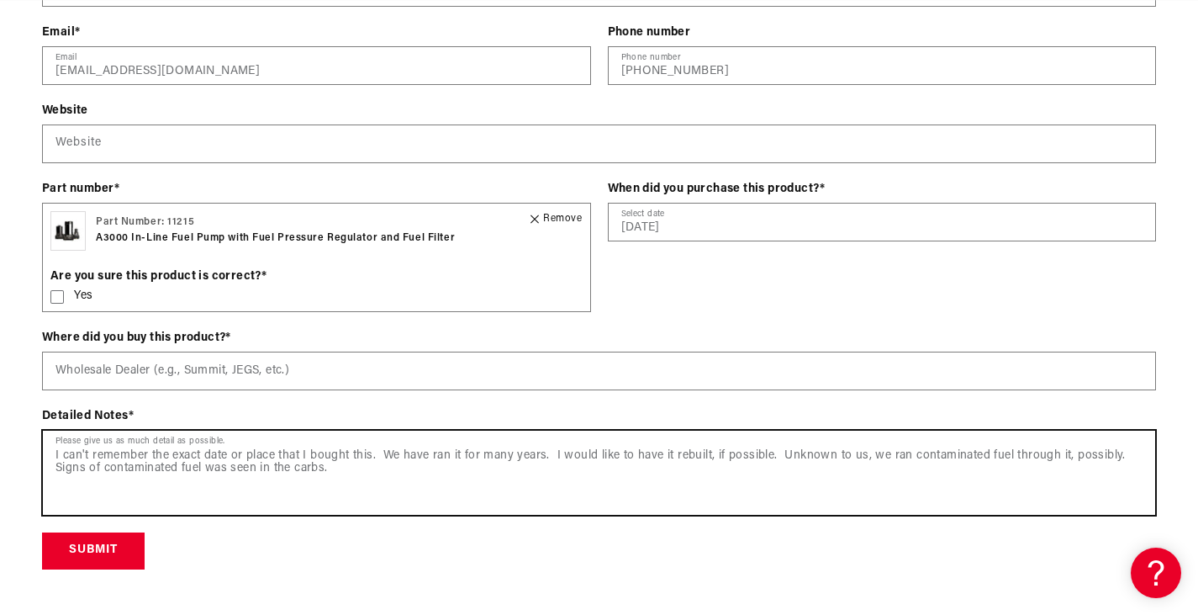
scroll to position [2690, 0]
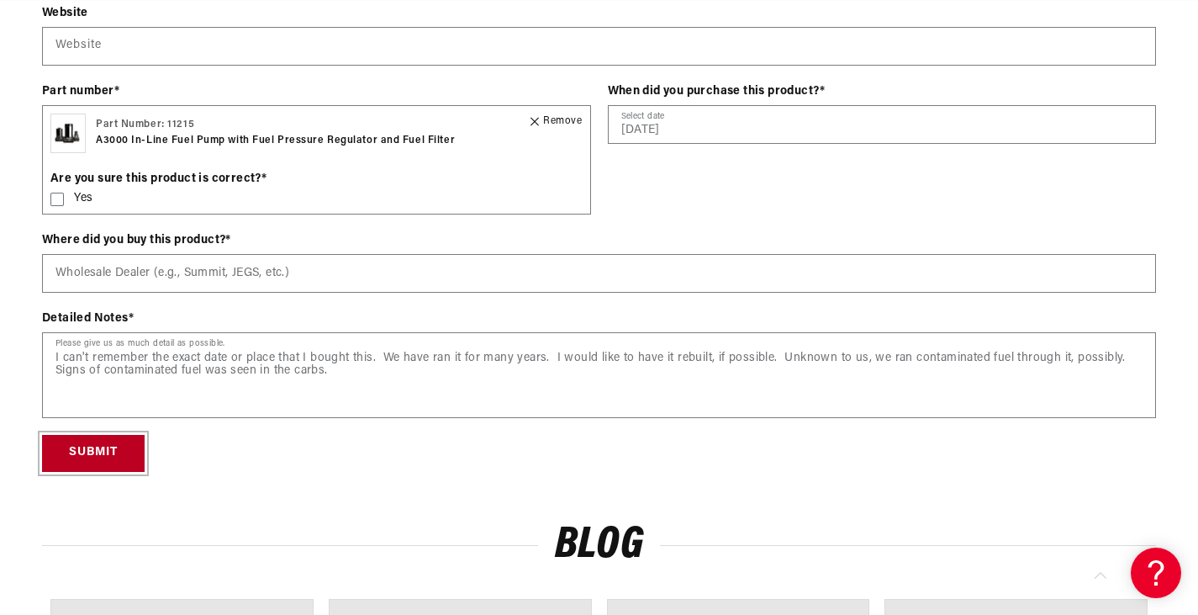
click at [121, 451] on button "Submit" at bounding box center [93, 454] width 103 height 38
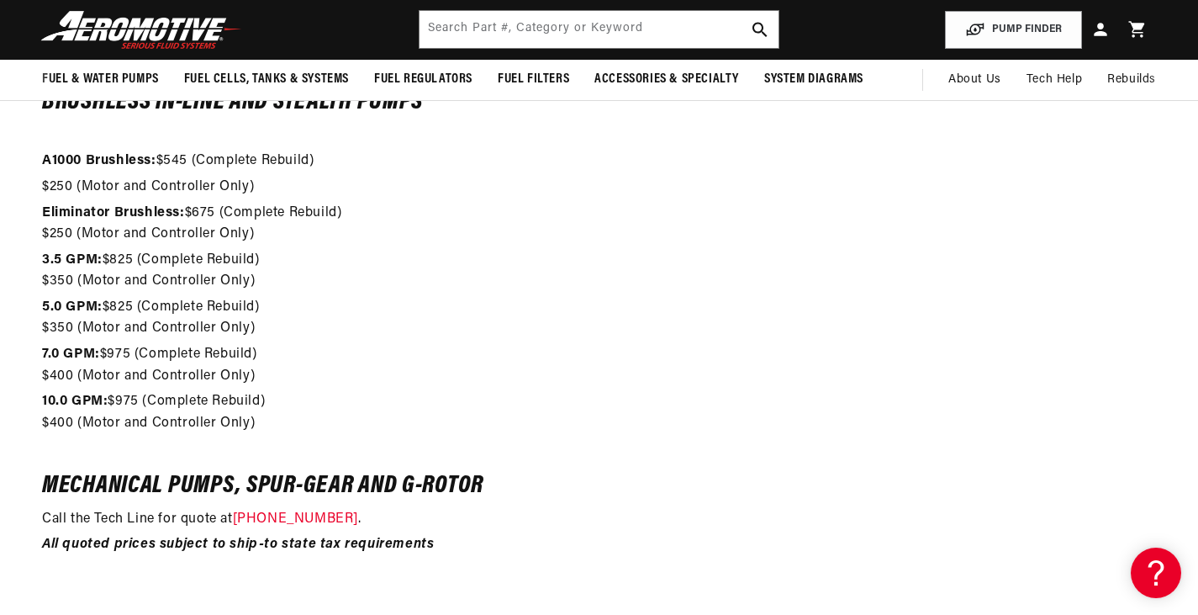
scroll to position [0, 2093]
